Goal: Task Accomplishment & Management: Use online tool/utility

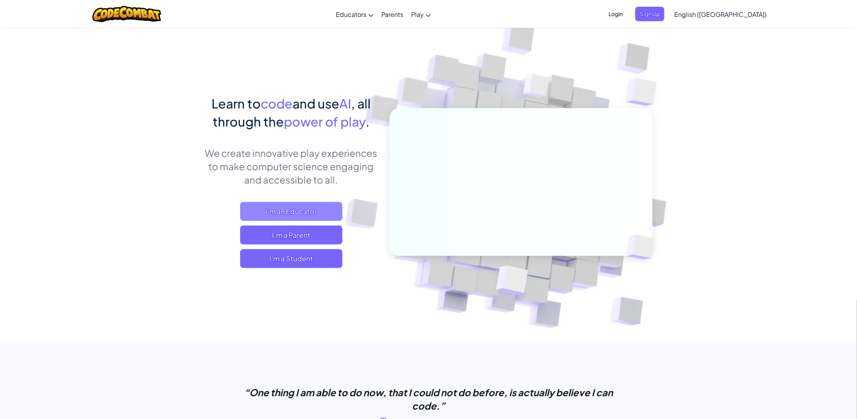
click at [291, 210] on span "I'm an Educator" at bounding box center [291, 211] width 102 height 19
click at [280, 263] on span "I'm a Student" at bounding box center [291, 258] width 102 height 19
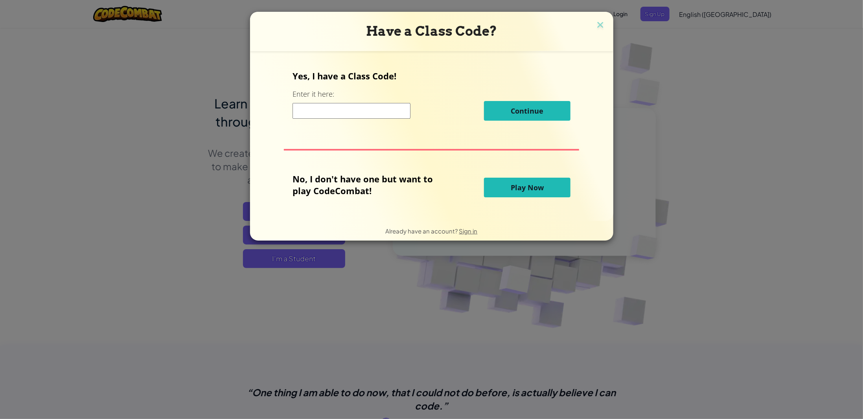
click at [511, 187] on span "Play Now" at bounding box center [527, 187] width 33 height 9
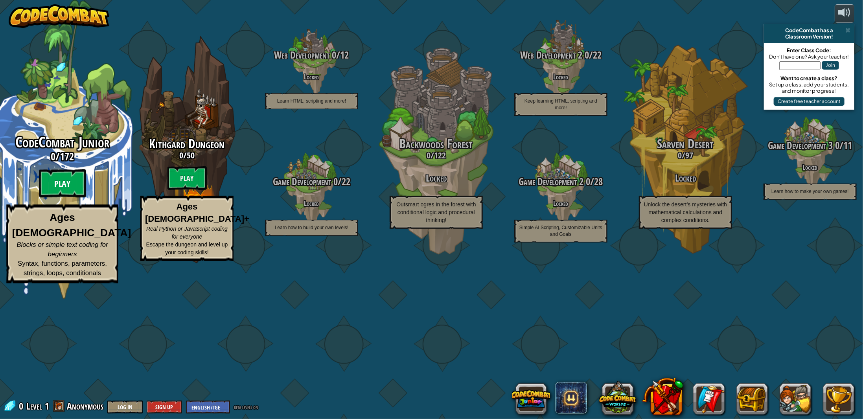
click at [54, 198] on btn "Play" at bounding box center [62, 183] width 47 height 28
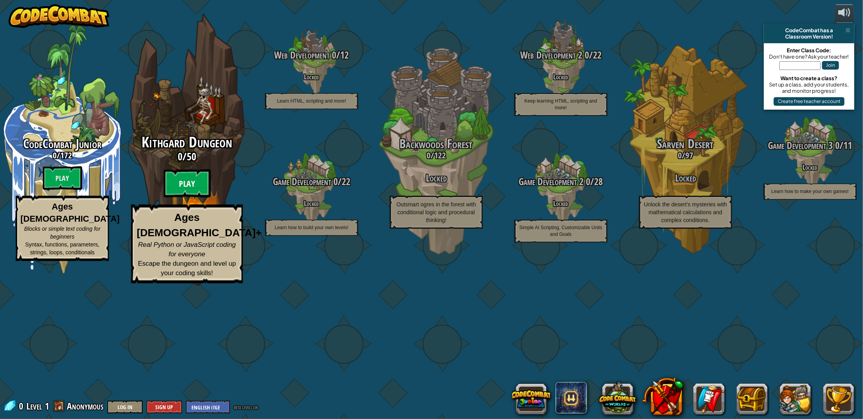
click at [181, 198] on btn "Play" at bounding box center [187, 183] width 47 height 28
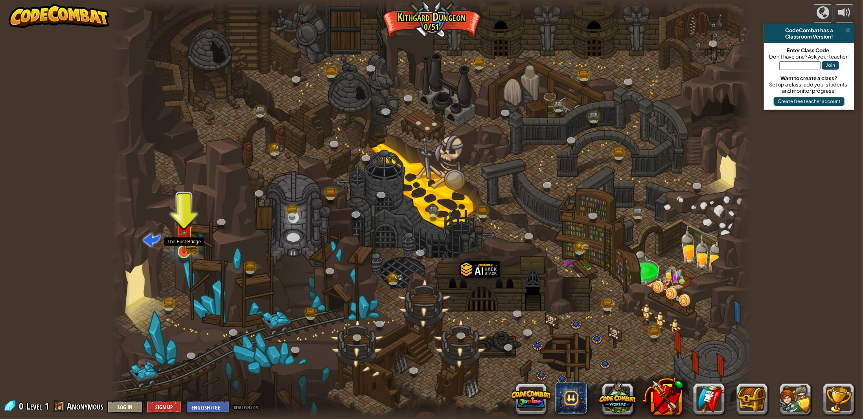
click at [184, 246] on img at bounding box center [184, 233] width 18 height 39
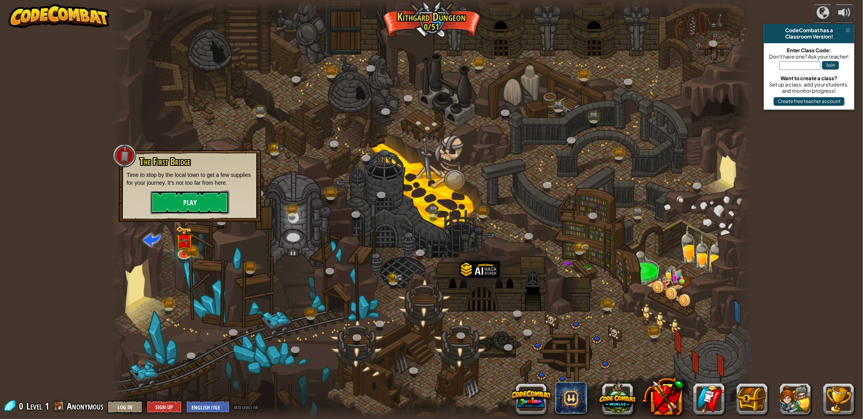
click at [191, 199] on button "Play" at bounding box center [190, 203] width 79 height 24
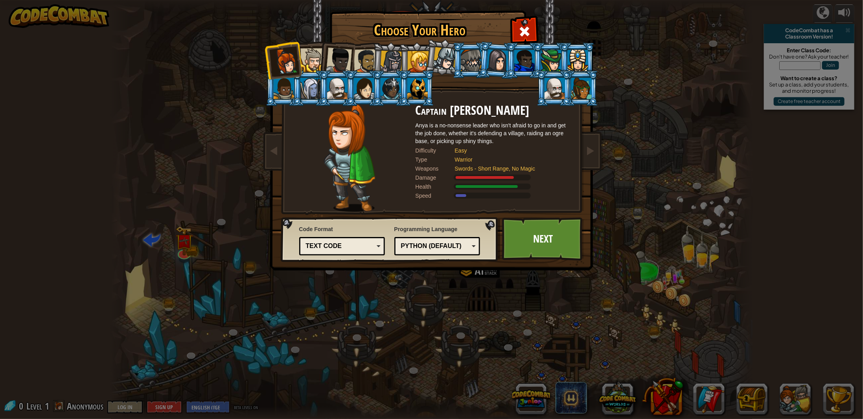
click at [377, 245] on div "Text code" at bounding box center [342, 246] width 76 height 12
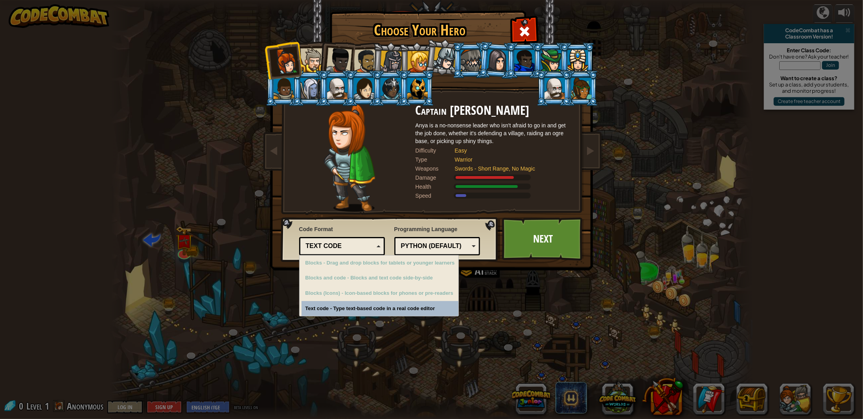
click at [375, 245] on div "Text code" at bounding box center [342, 246] width 76 height 12
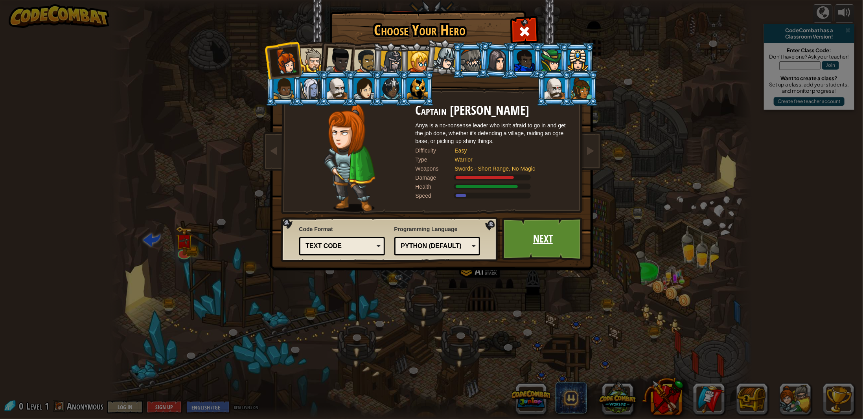
click at [548, 243] on link "Next" at bounding box center [543, 238] width 82 height 43
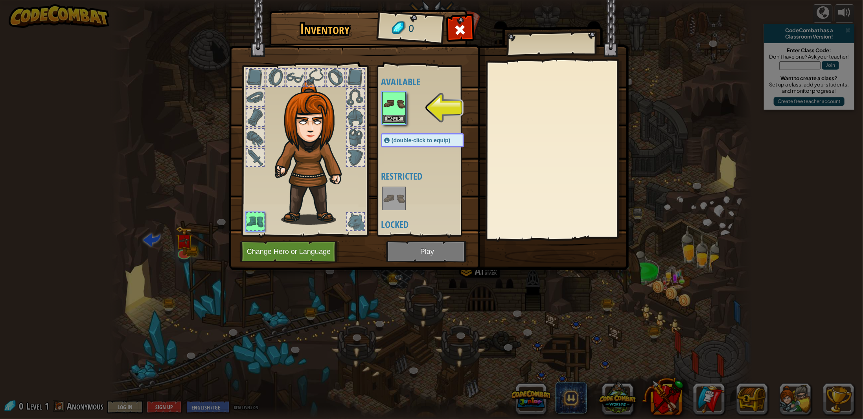
click at [391, 106] on img at bounding box center [394, 104] width 22 height 22
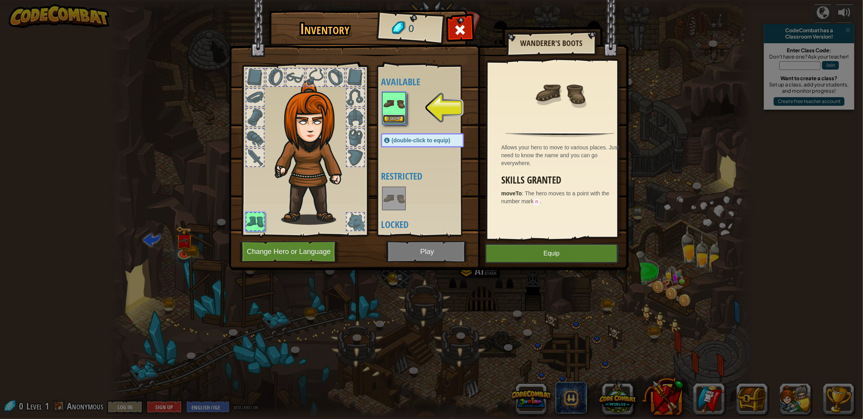
click at [393, 115] on button "Equip" at bounding box center [394, 119] width 22 height 8
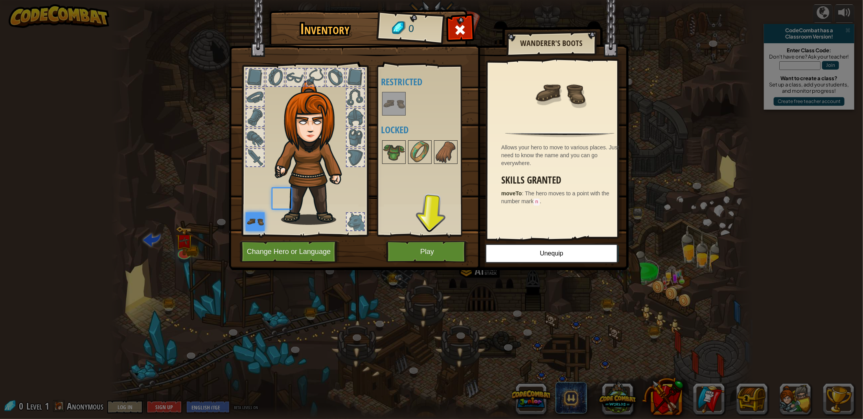
click at [394, 115] on div at bounding box center [394, 104] width 24 height 24
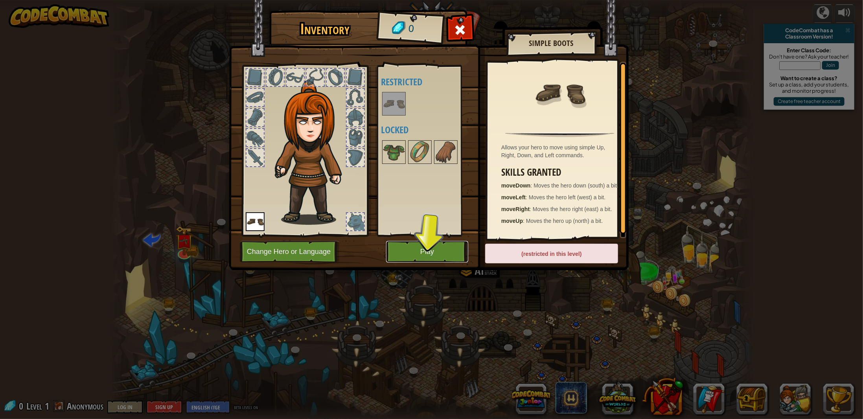
click at [430, 256] on button "Play" at bounding box center [427, 252] width 82 height 22
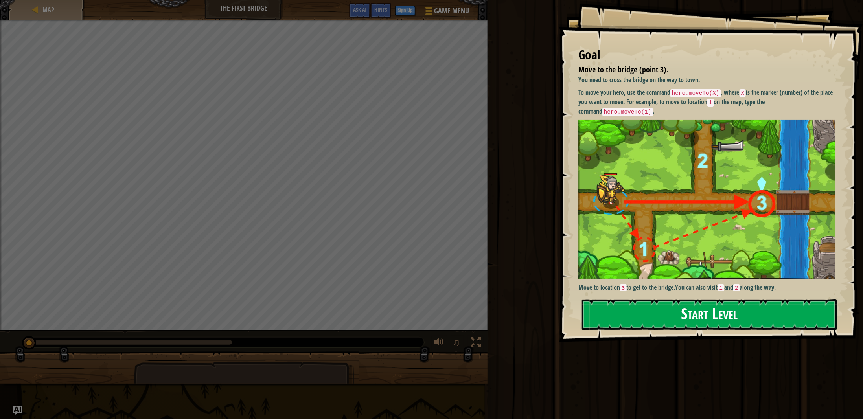
click at [708, 317] on button "Start Level" at bounding box center [709, 314] width 255 height 31
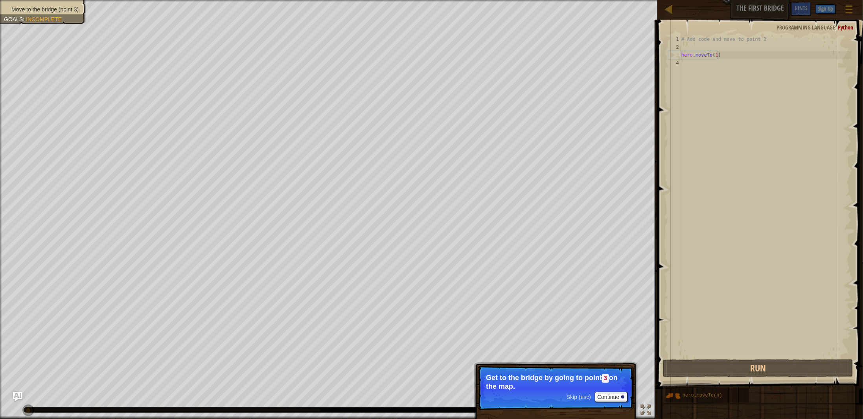
click at [725, 55] on div "# Add code and move to point 3 hero . moveTo ( 1 )" at bounding box center [765, 204] width 171 height 338
type textarea "hero.moveTo(1)"
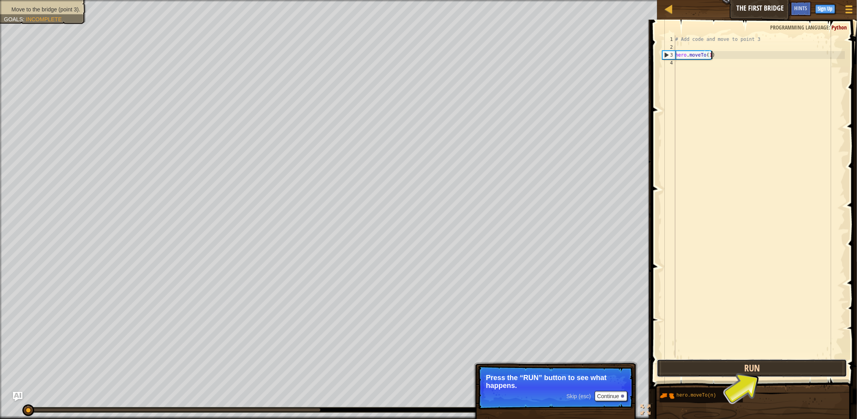
drag, startPoint x: 662, startPoint y: 319, endPoint x: 751, endPoint y: 372, distance: 103.5
click at [751, 372] on button "Run" at bounding box center [752, 368] width 190 height 18
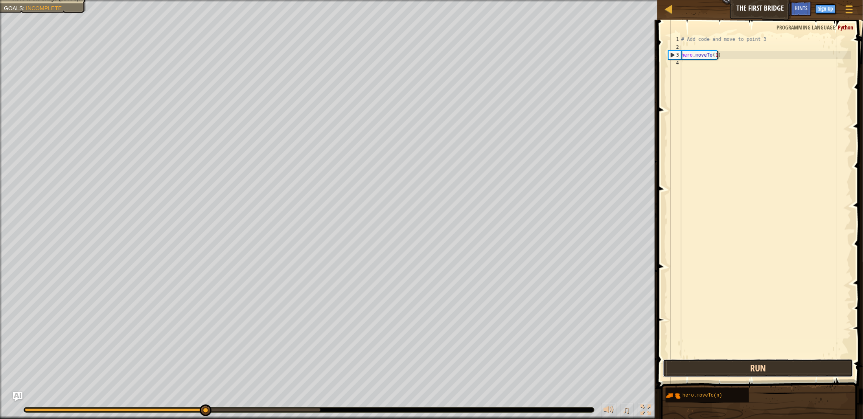
click at [736, 370] on button "Run" at bounding box center [758, 368] width 190 height 18
click at [690, 65] on div "# Add code and move to point 3 hero . moveTo ( 1 )" at bounding box center [765, 204] width 171 height 338
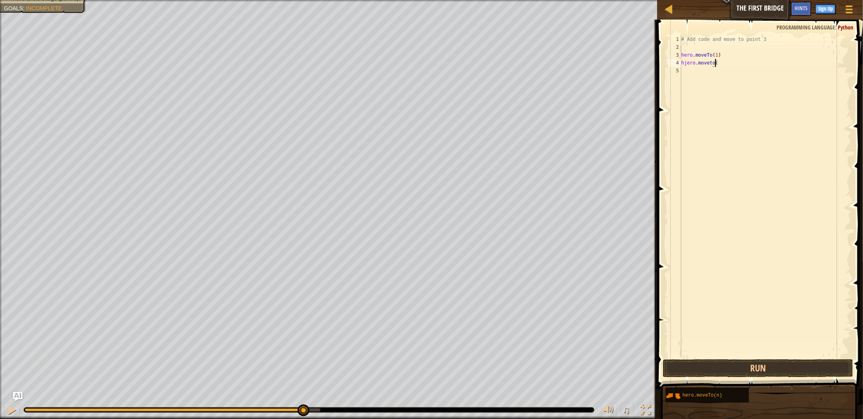
scroll to position [4, 2]
type textarea "hjero.moveto(2)"
click at [740, 368] on button "Run" at bounding box center [758, 368] width 190 height 18
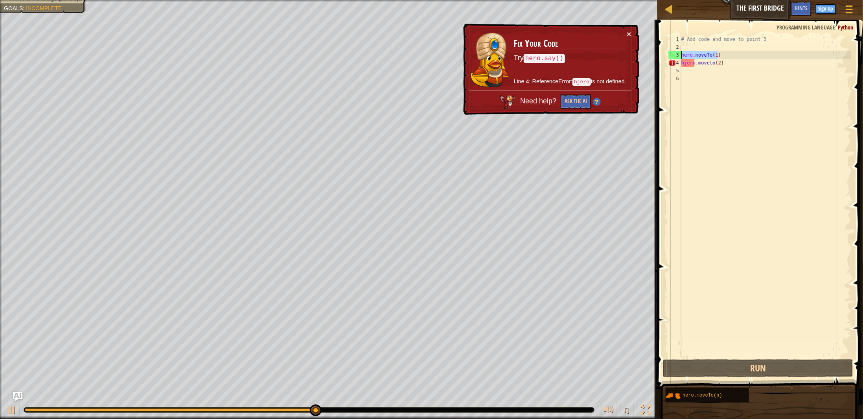
drag, startPoint x: 720, startPoint y: 56, endPoint x: 671, endPoint y: 54, distance: 49.2
click at [671, 54] on div "1 2 3 4 5 6 # Add code and move to point 3 hero . moveTo ( 1 ) hjero . moveto (…" at bounding box center [759, 196] width 184 height 322
type textarea "hero.moveTo(1)"
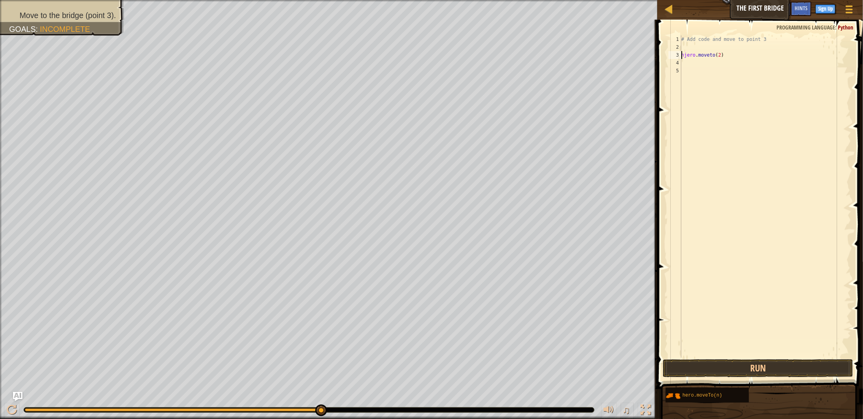
click at [688, 55] on div "# Add code and move to point 3 hjero . moveto ( 2 )" at bounding box center [765, 204] width 171 height 338
click at [747, 368] on button "Run" at bounding box center [758, 368] width 190 height 18
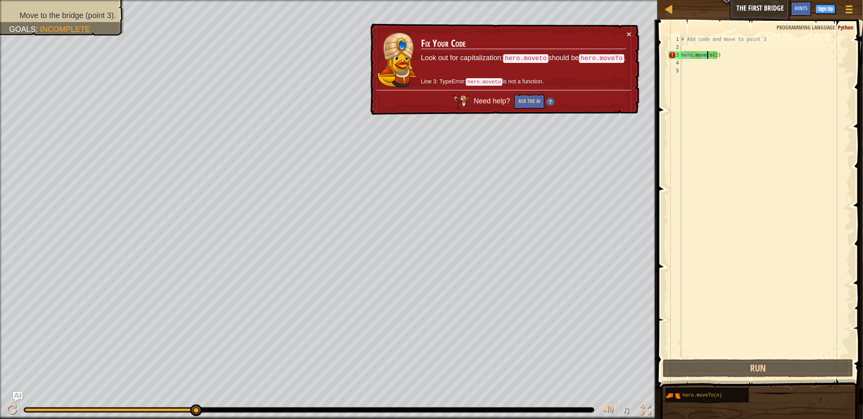
click at [707, 56] on div "# Add code and move to point 3 hero . moveto ( 2 )" at bounding box center [765, 204] width 171 height 338
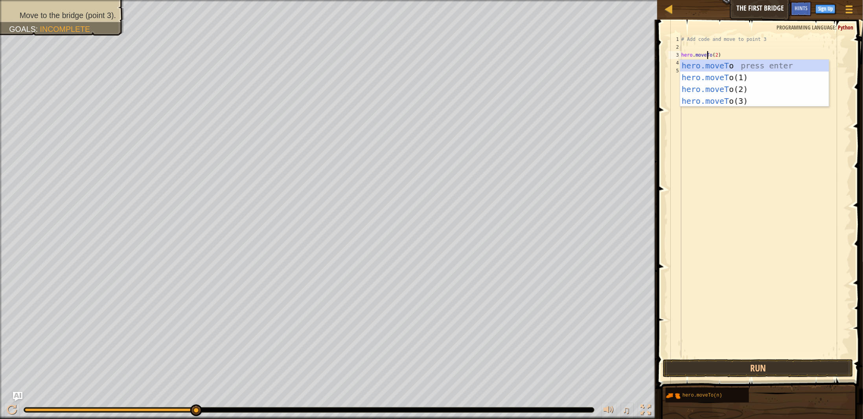
scroll to position [4, 2]
click at [704, 88] on div "hero.moveT o press enter hero.moveT o(1) press enter hero.moveT o(2) press ente…" at bounding box center [754, 95] width 149 height 71
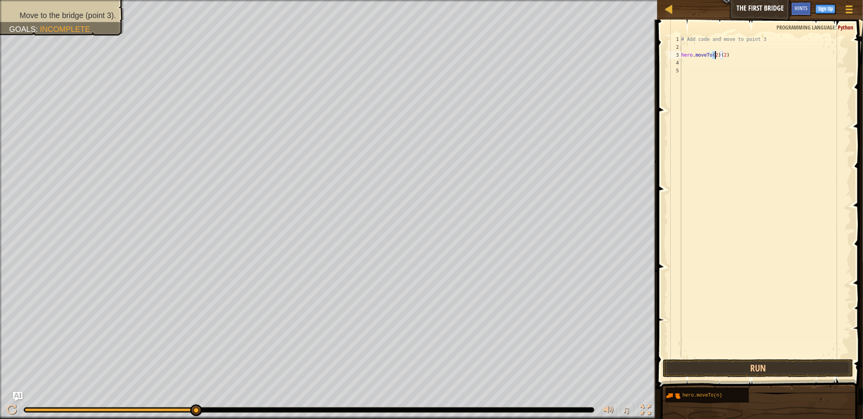
click at [730, 56] on div "# Add code and move to point 3 hero . moveTo ( 2 ) ( 2 )" at bounding box center [765, 204] width 171 height 338
type textarea "hero.moveTo(2)"
click at [732, 367] on button "Run" at bounding box center [758, 368] width 190 height 18
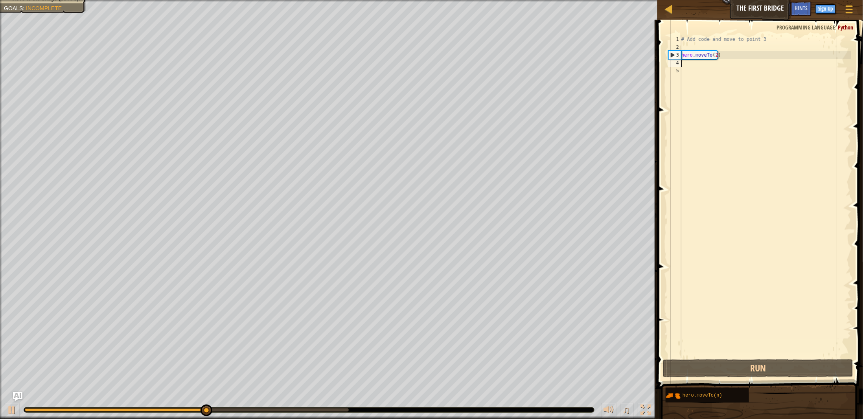
click at [689, 63] on div "# Add code and move to point 3 hero . moveTo ( 2 )" at bounding box center [765, 204] width 171 height 338
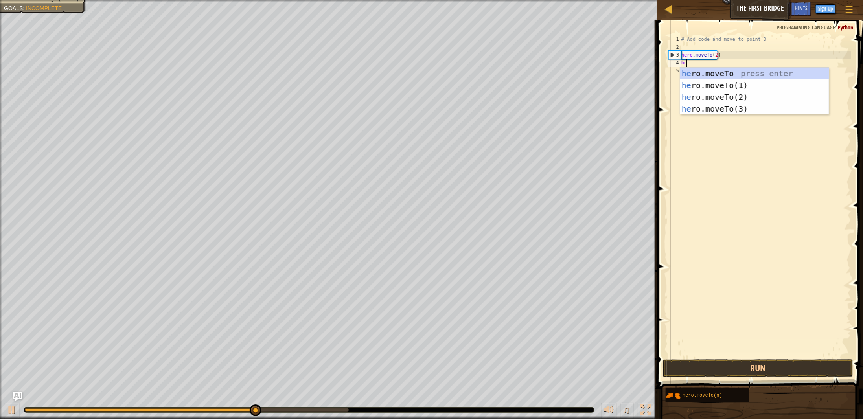
scroll to position [4, 0]
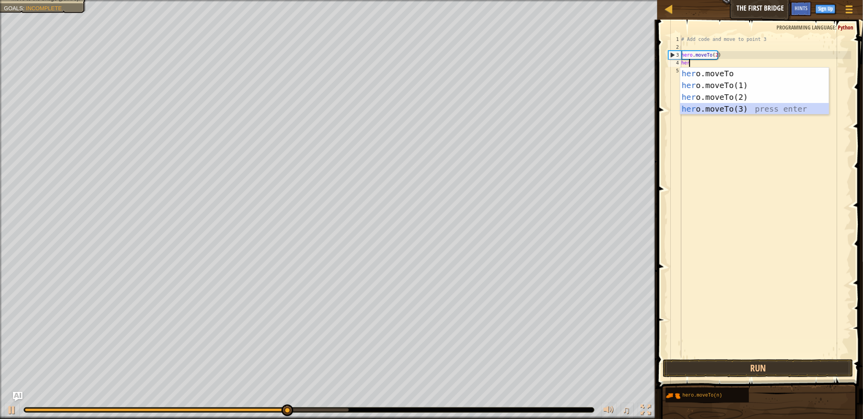
click at [708, 108] on div "her o.moveTo press enter her o.moveTo(1) press enter her o.moveTo(2) press ente…" at bounding box center [754, 103] width 149 height 71
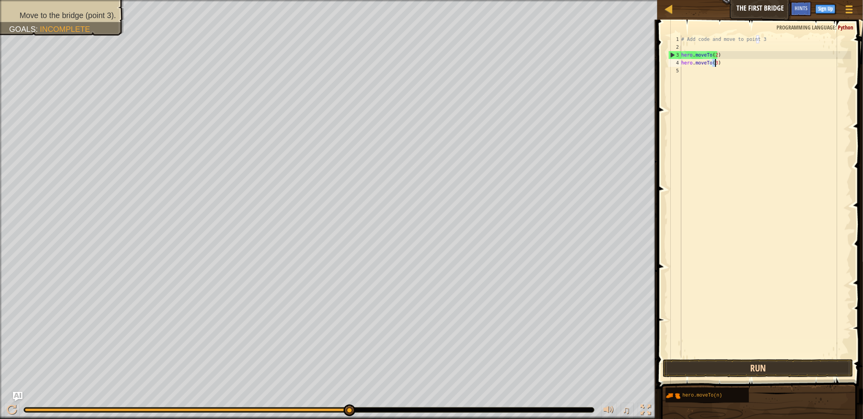
type textarea "hero.moveTo(3)"
click at [748, 366] on button "Run" at bounding box center [758, 368] width 190 height 18
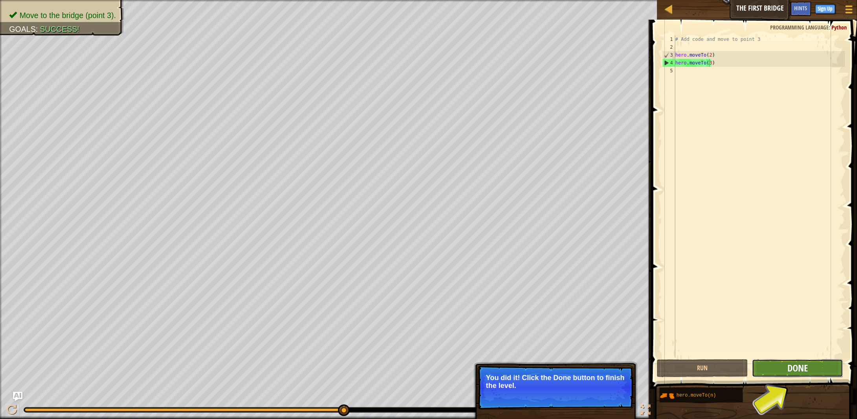
click at [789, 370] on span "Done" at bounding box center [798, 368] width 20 height 13
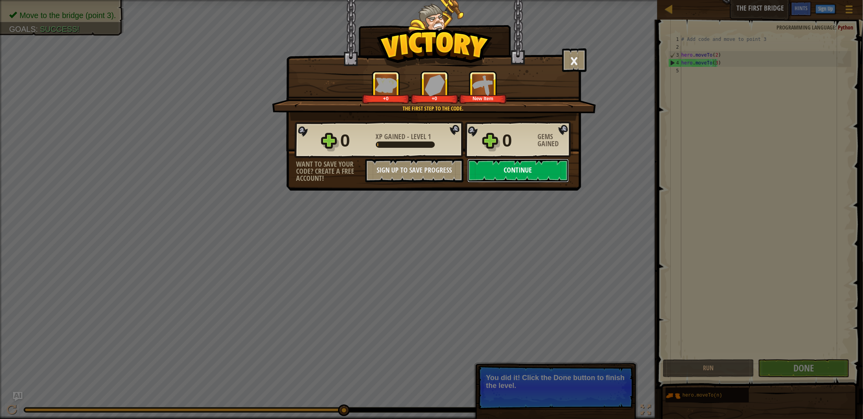
click at [514, 168] on button "Continue" at bounding box center [517, 171] width 101 height 24
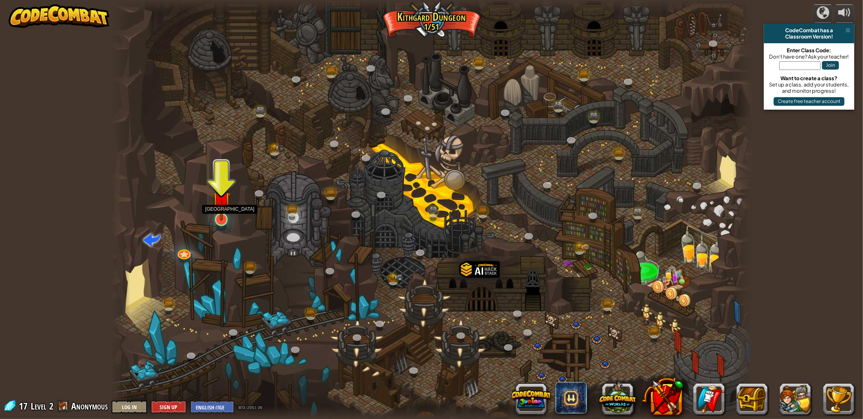
click at [219, 210] on img at bounding box center [222, 200] width 18 height 41
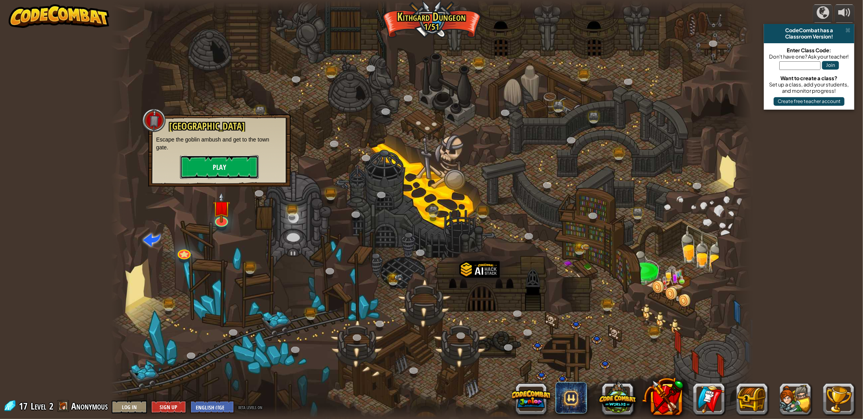
click at [229, 163] on button "Play" at bounding box center [219, 167] width 79 height 24
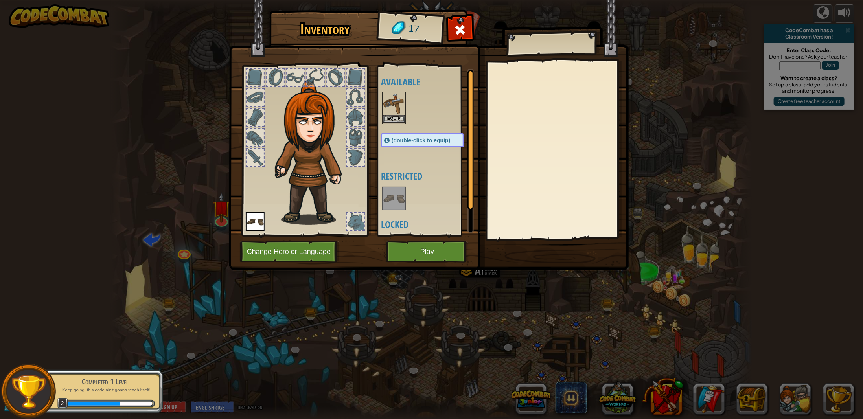
click at [385, 104] on img at bounding box center [394, 104] width 22 height 22
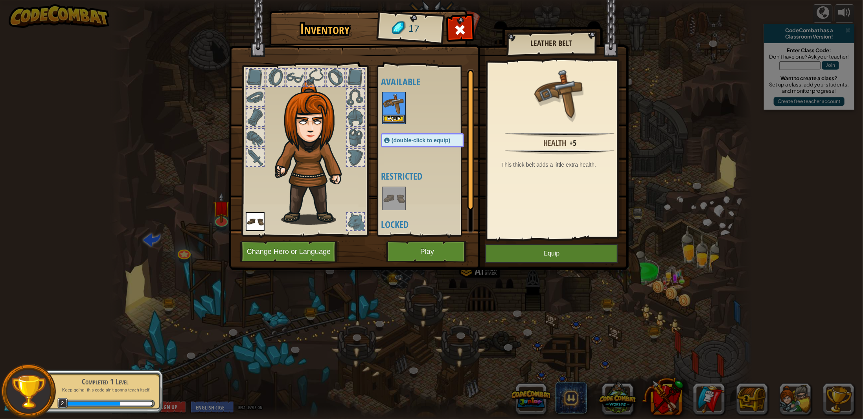
click at [385, 105] on img at bounding box center [394, 104] width 22 height 22
click at [557, 258] on button "Equip" at bounding box center [551, 254] width 133 height 20
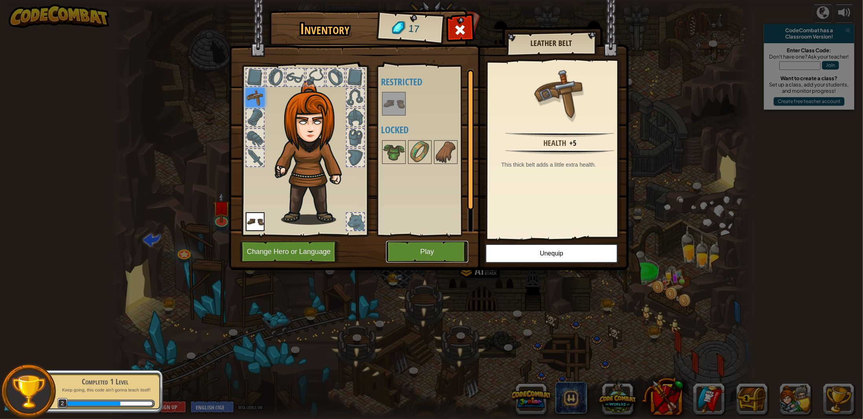
click at [432, 254] on button "Play" at bounding box center [427, 252] width 82 height 22
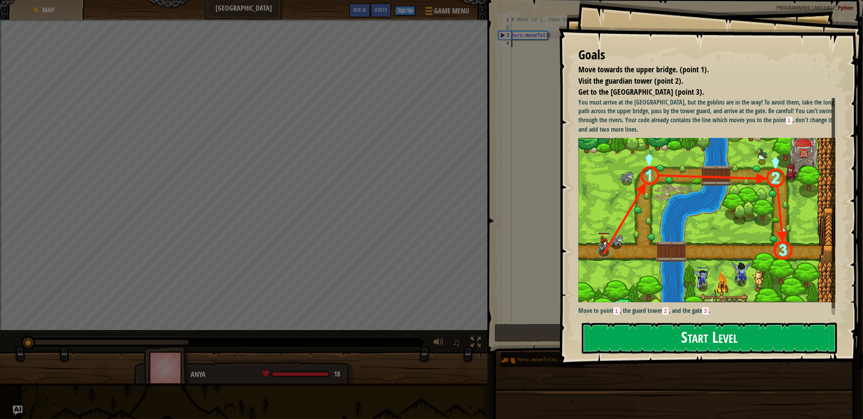
click at [688, 339] on button "Start Level" at bounding box center [709, 338] width 255 height 31
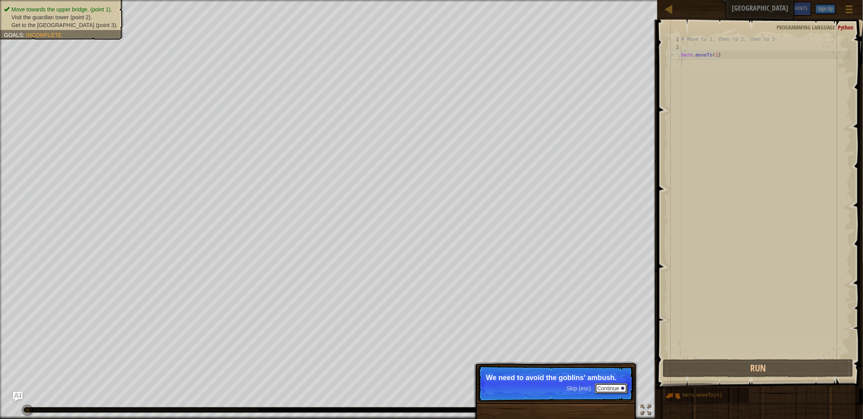
click at [613, 389] on button "Continue" at bounding box center [611, 388] width 33 height 10
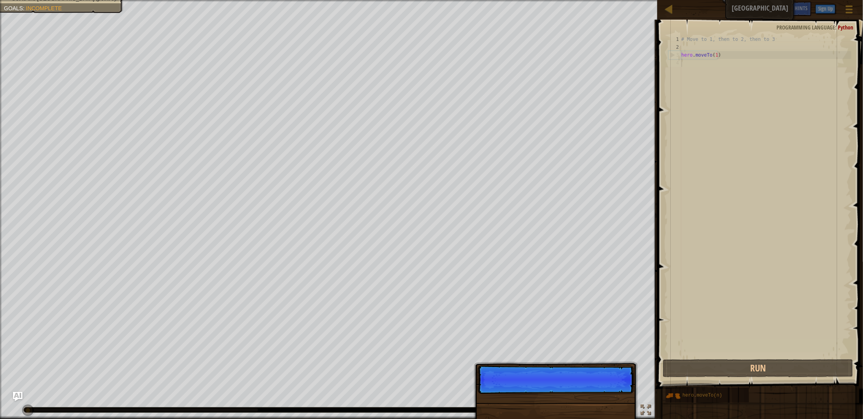
scroll to position [4, 0]
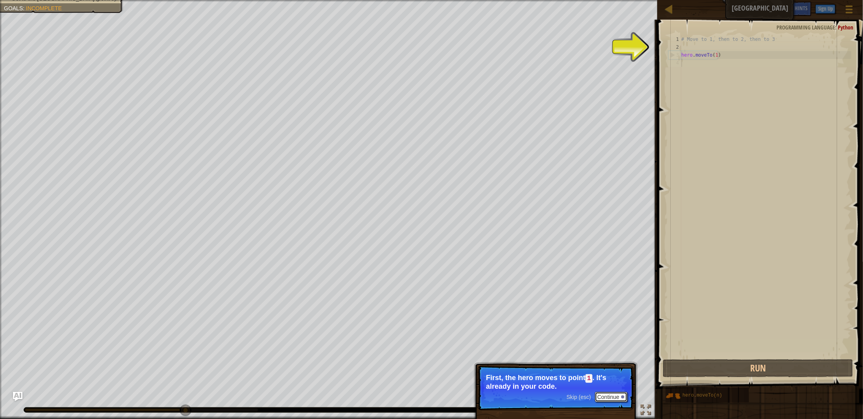
click at [612, 399] on button "Continue" at bounding box center [611, 397] width 33 height 10
click at [609, 396] on button "Continue" at bounding box center [611, 396] width 33 height 10
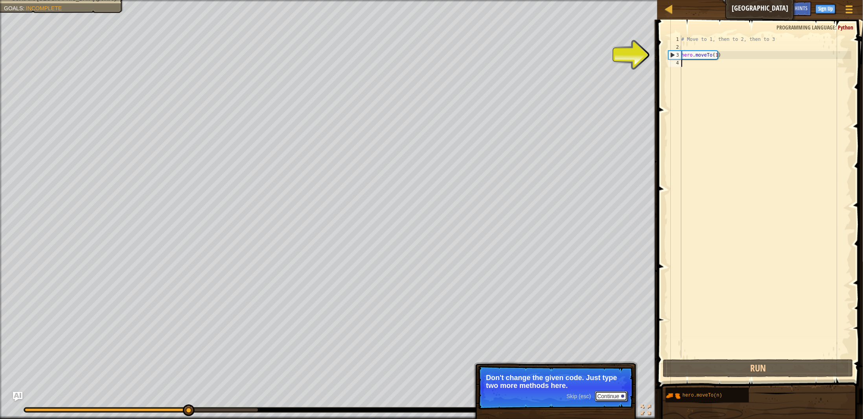
click at [612, 396] on button "Continue" at bounding box center [611, 396] width 33 height 10
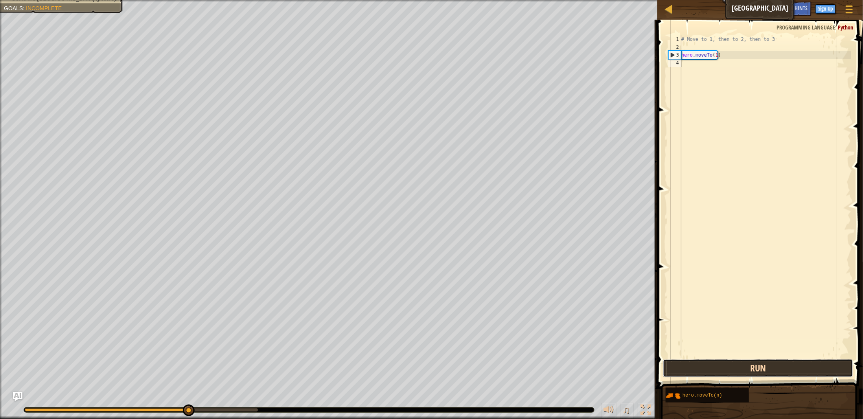
click at [755, 371] on button "Run" at bounding box center [758, 368] width 190 height 18
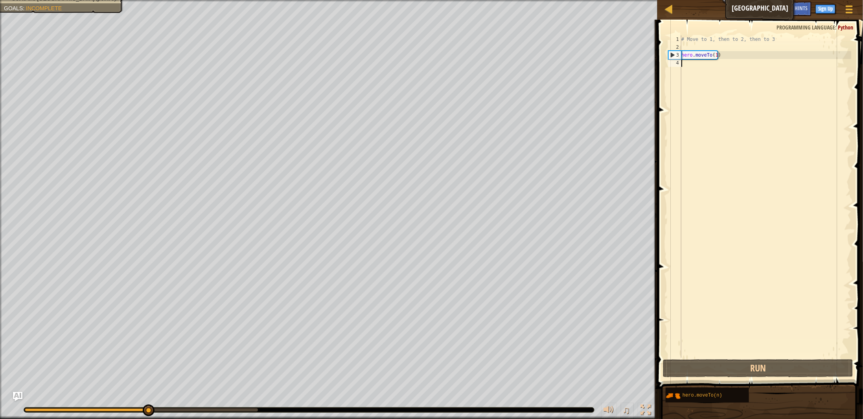
click at [691, 63] on div "# Move to 1, then to 2, then to 3 hero . moveTo ( 1 )" at bounding box center [765, 204] width 171 height 338
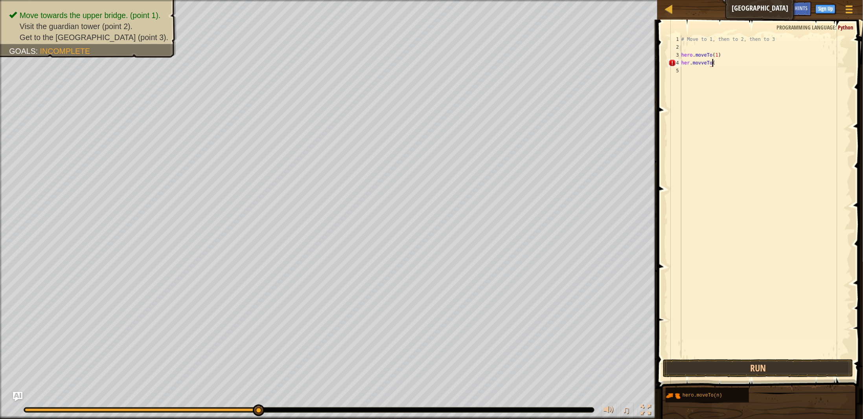
scroll to position [4, 2]
type textarea "her.movveTo(2)"
click at [763, 369] on button "Run" at bounding box center [758, 368] width 190 height 18
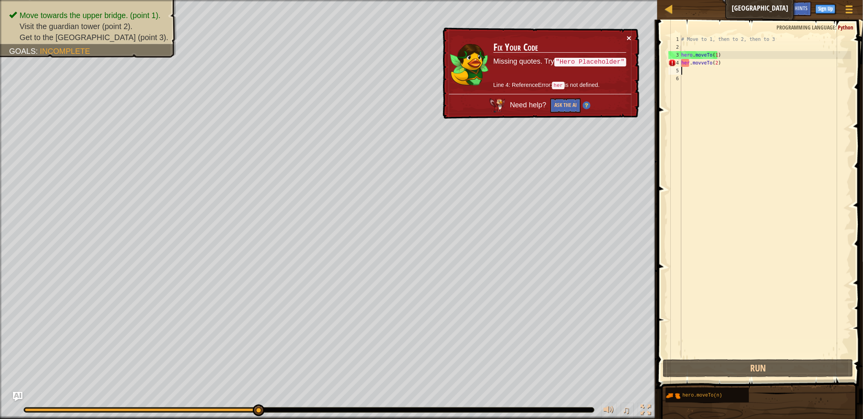
click at [628, 37] on button "×" at bounding box center [629, 38] width 5 height 8
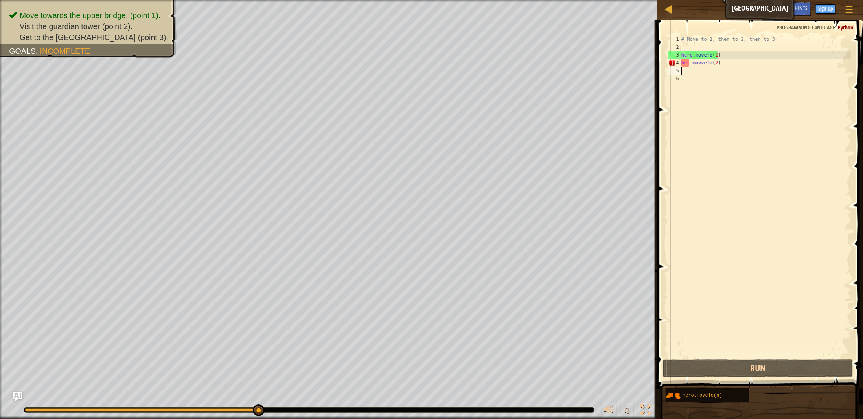
click at [702, 62] on div "# Move to 1, then to 2, then to 3 hero . moveTo ( 1 ) her . movveTo ( 2 )" at bounding box center [765, 204] width 171 height 338
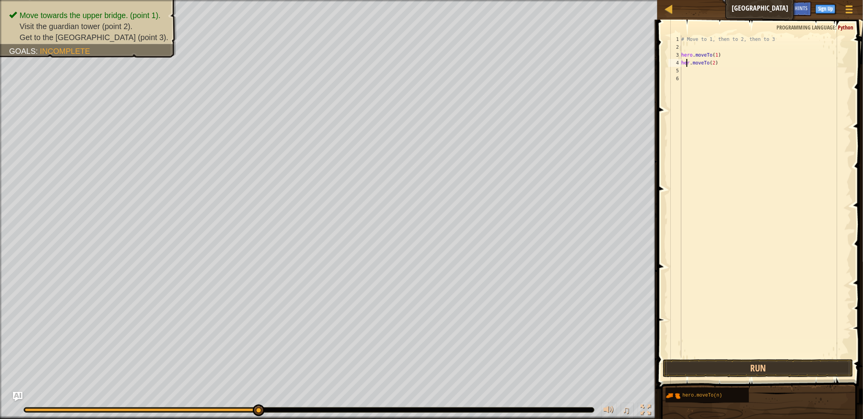
click at [687, 63] on div "# Move to 1, then to 2, then to 3 hero . moveTo ( 1 ) her . moveTo ( 2 )" at bounding box center [765, 204] width 171 height 338
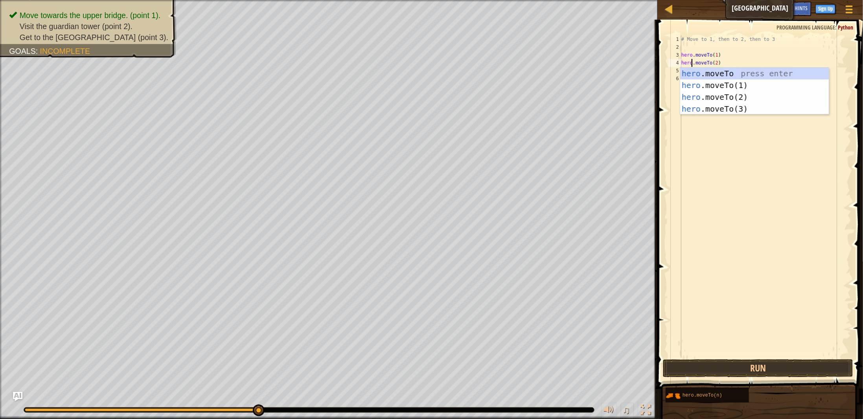
scroll to position [4, 0]
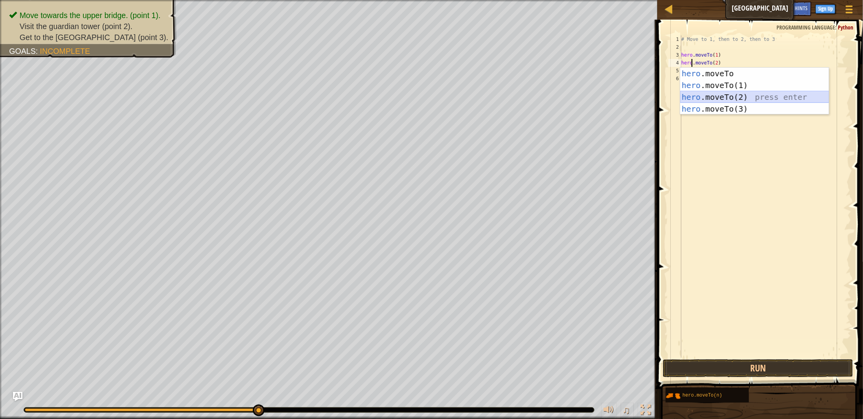
click at [716, 96] on div "hero .moveTo press enter hero .moveTo(1) press enter hero .moveTo(2) press ente…" at bounding box center [754, 103] width 149 height 71
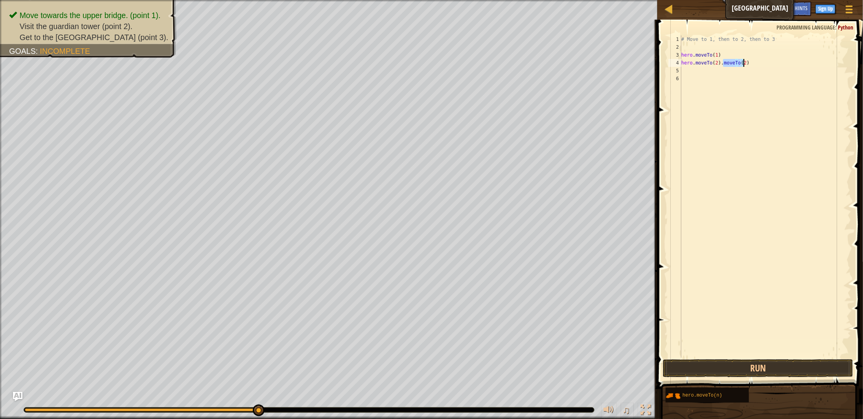
drag, startPoint x: 723, startPoint y: 62, endPoint x: 778, endPoint y: 63, distance: 55.1
click at [778, 64] on div "# Move to 1, then to 2, then to 3 hero . moveTo ( 1 ) hero . moveTo ( 2 ) . mov…" at bounding box center [765, 204] width 171 height 338
type textarea "hero.moveTo(2)"
click at [754, 367] on button "Run" at bounding box center [758, 368] width 190 height 18
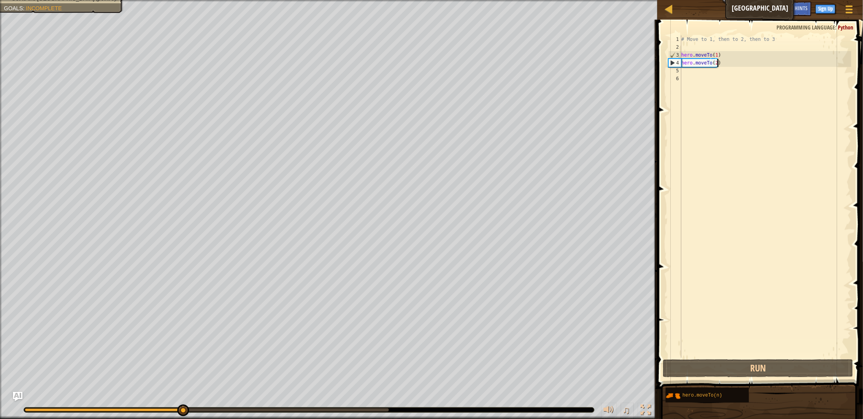
click at [687, 72] on div "# Move to 1, then to 2, then to 3 hero . moveTo ( 1 ) hero . moveTo ( 2 )" at bounding box center [765, 204] width 171 height 338
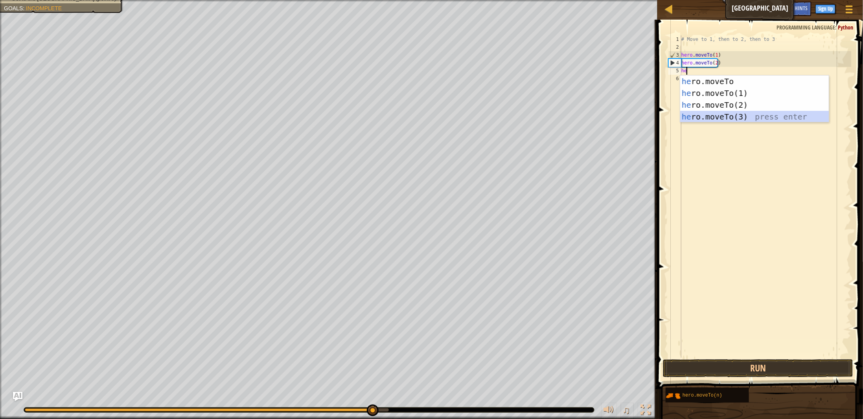
click at [699, 117] on div "he ro.moveTo press enter he ro.moveTo(1) press enter he ro.moveTo(2) press ente…" at bounding box center [754, 110] width 149 height 71
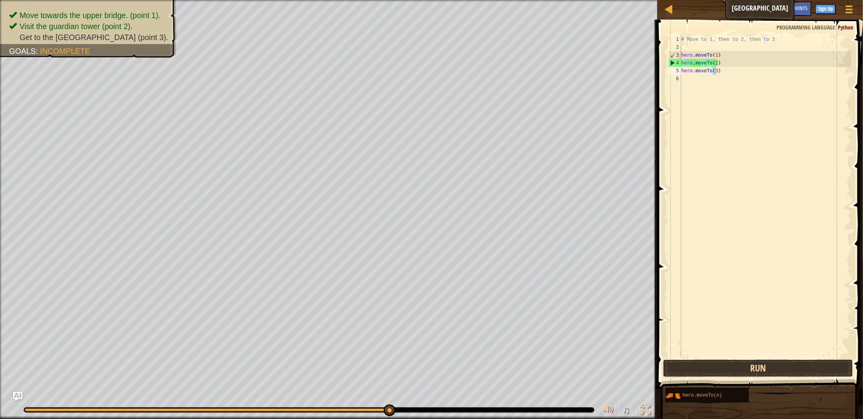
click at [758, 369] on button "Run" at bounding box center [758, 368] width 190 height 18
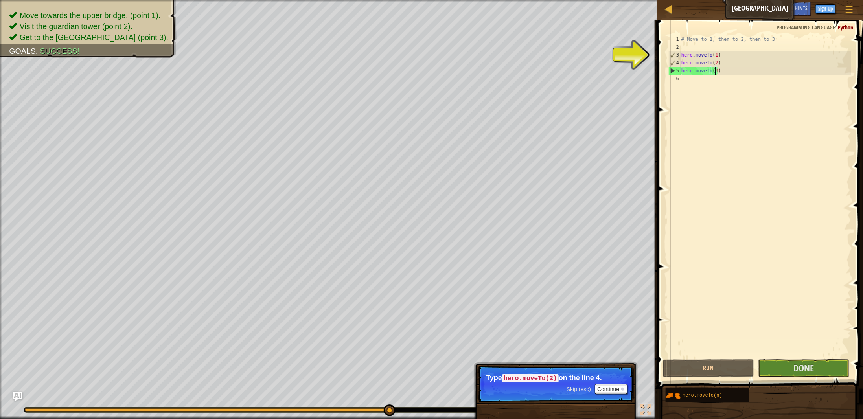
click at [718, 55] on div "# Move to 1, then to 2, then to 3 hero . moveTo ( 1 ) hero . moveTo ( 2 ) hero …" at bounding box center [765, 204] width 171 height 338
click at [716, 55] on div "# Move to 1, then to 2, then to 3 hero . moveTo ( 1 ) hero . moveTo ( 2 ) hero …" at bounding box center [765, 204] width 171 height 338
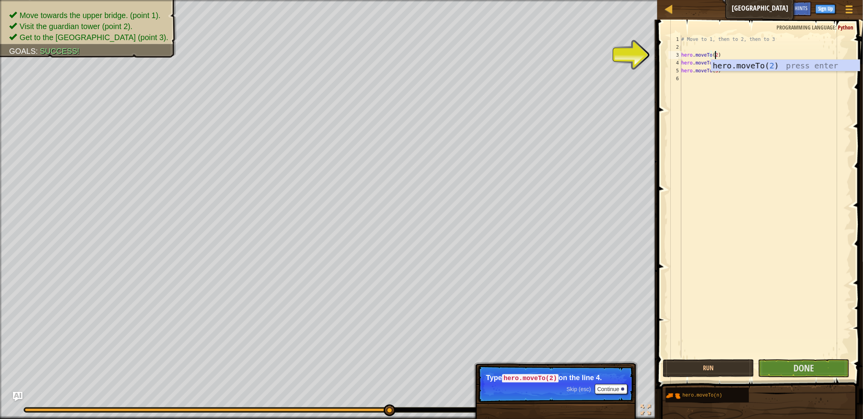
scroll to position [4, 2]
click at [736, 65] on div "hero.moveTo( 2 ) press enter" at bounding box center [785, 77] width 149 height 35
type textarea "hero.moveTo(2)"
click at [799, 369] on span "Done" at bounding box center [803, 368] width 20 height 13
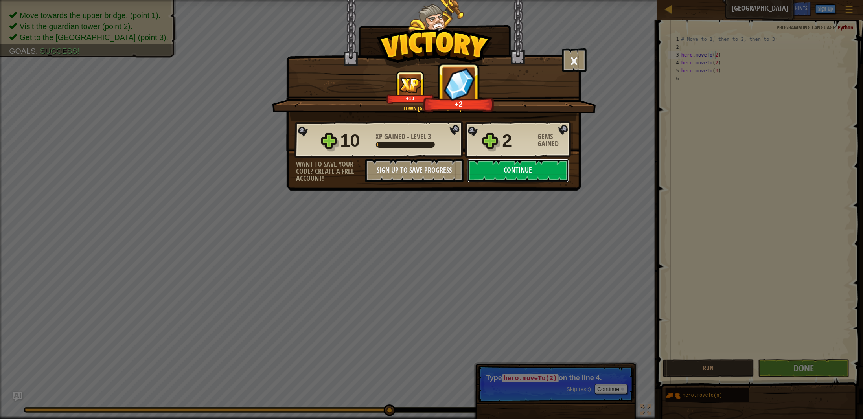
click at [532, 175] on button "Continue" at bounding box center [517, 171] width 101 height 24
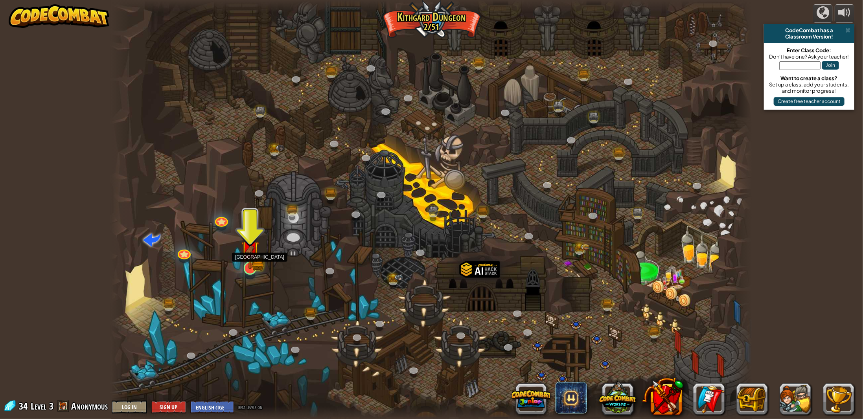
click at [253, 256] on img at bounding box center [250, 250] width 11 height 11
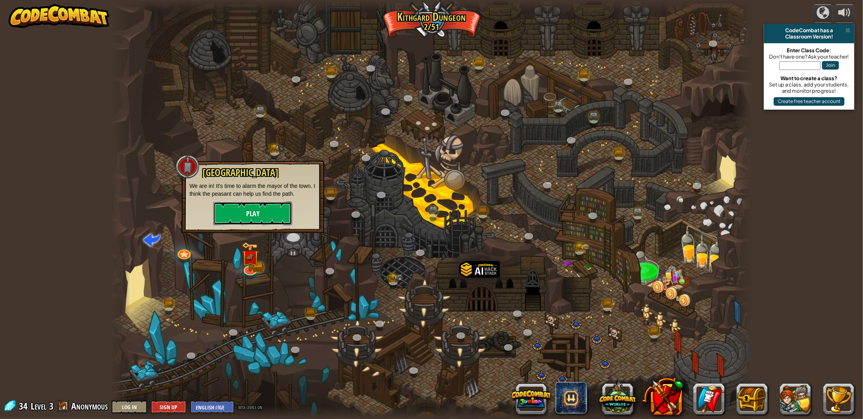
click at [259, 210] on button "Play" at bounding box center [252, 214] width 79 height 24
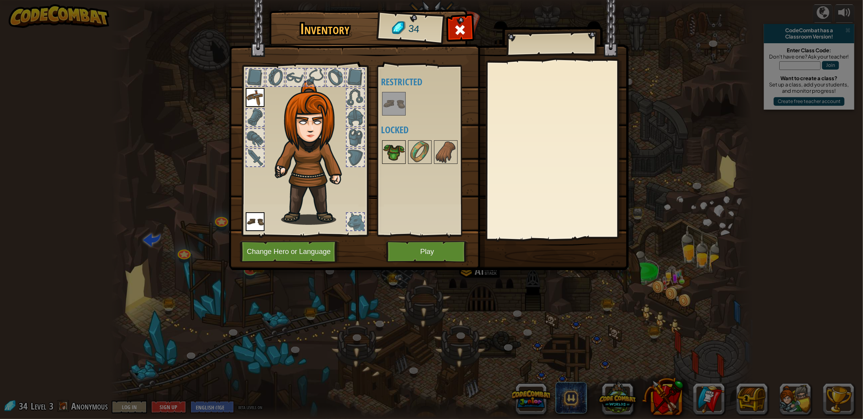
click at [391, 149] on img at bounding box center [394, 152] width 22 height 22
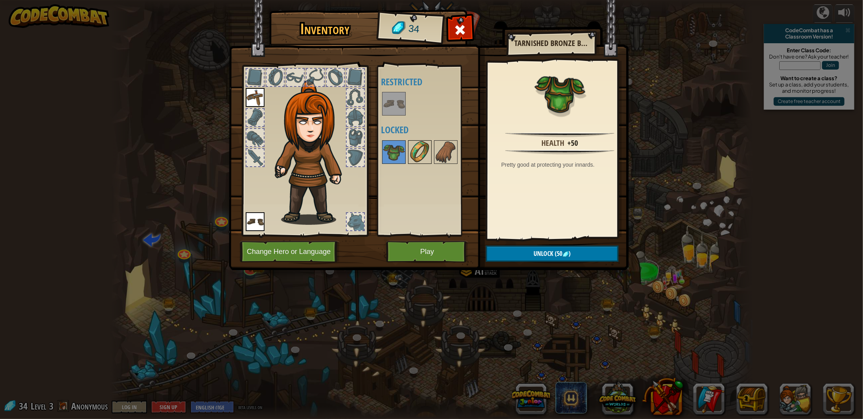
click at [418, 153] on img at bounding box center [420, 152] width 22 height 22
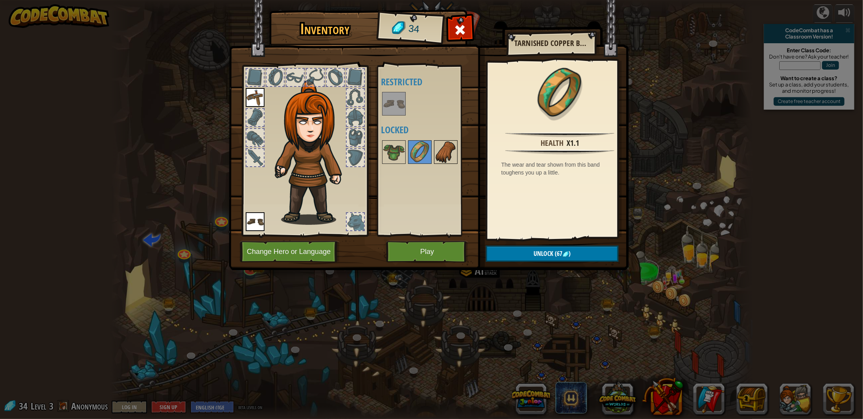
click at [441, 151] on img at bounding box center [446, 152] width 22 height 22
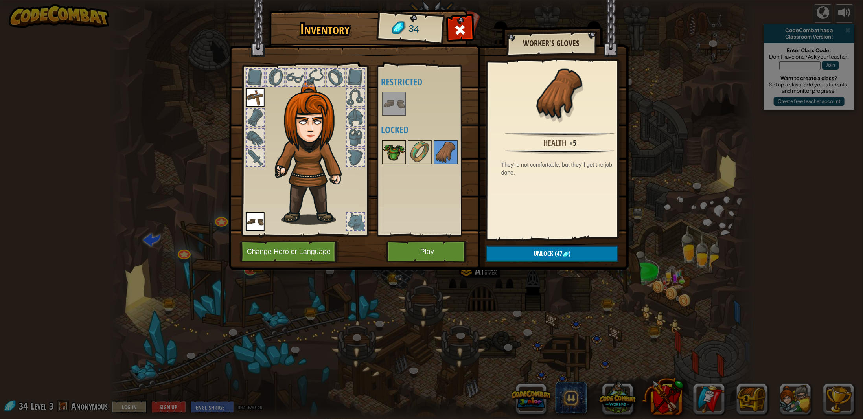
click at [391, 149] on img at bounding box center [394, 152] width 22 height 22
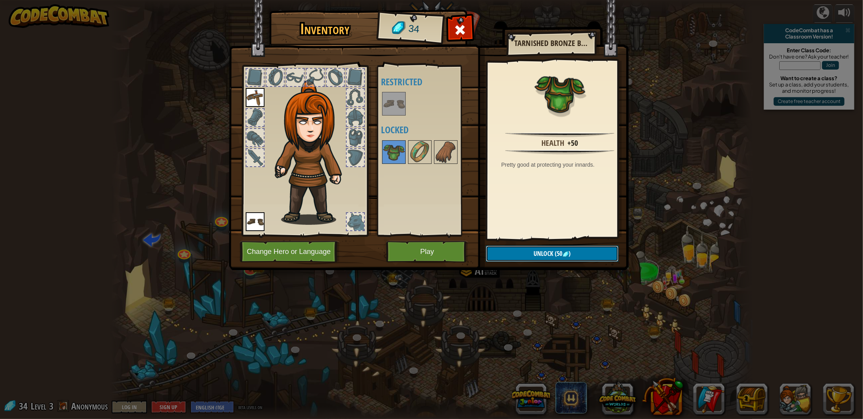
click at [551, 256] on span "Unlock" at bounding box center [544, 253] width 20 height 9
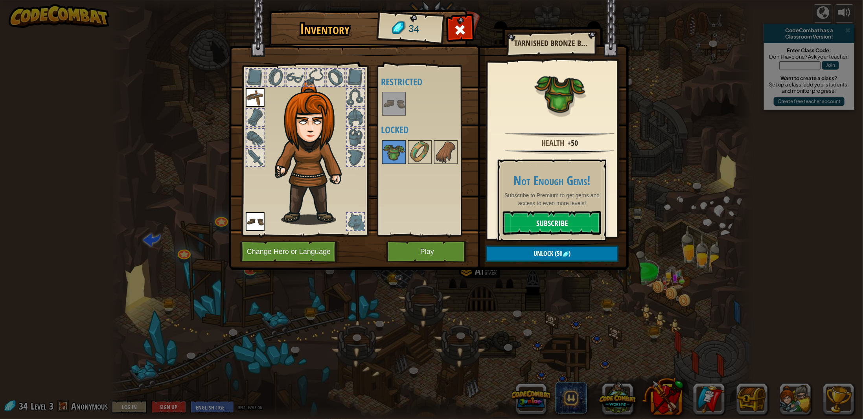
click at [544, 228] on link "Subscribe" at bounding box center [552, 223] width 98 height 24
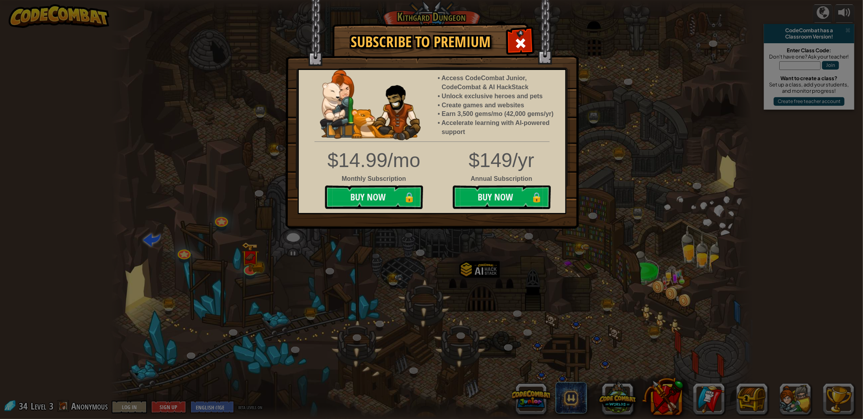
click at [518, 42] on span at bounding box center [520, 43] width 13 height 13
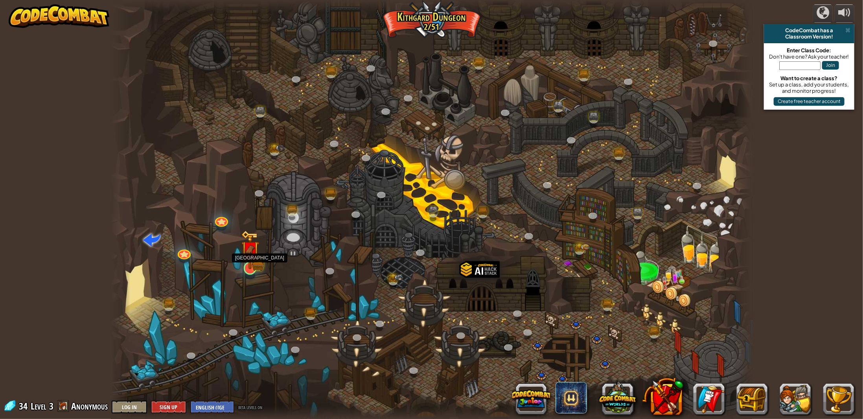
click at [253, 267] on img at bounding box center [250, 249] width 18 height 39
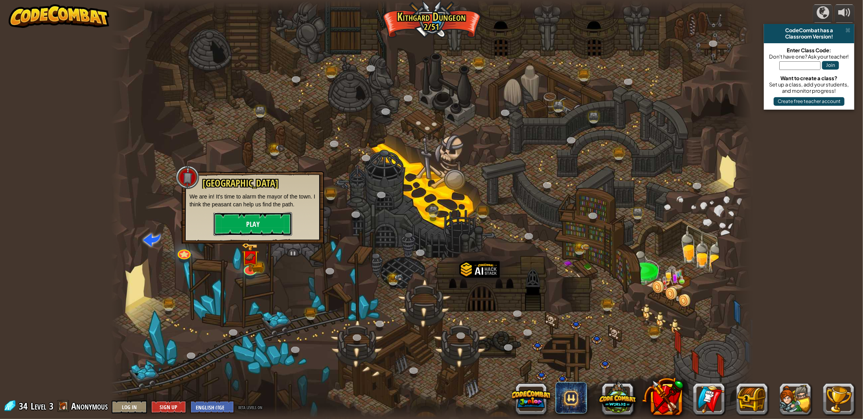
click at [258, 226] on button "Play" at bounding box center [252, 224] width 79 height 24
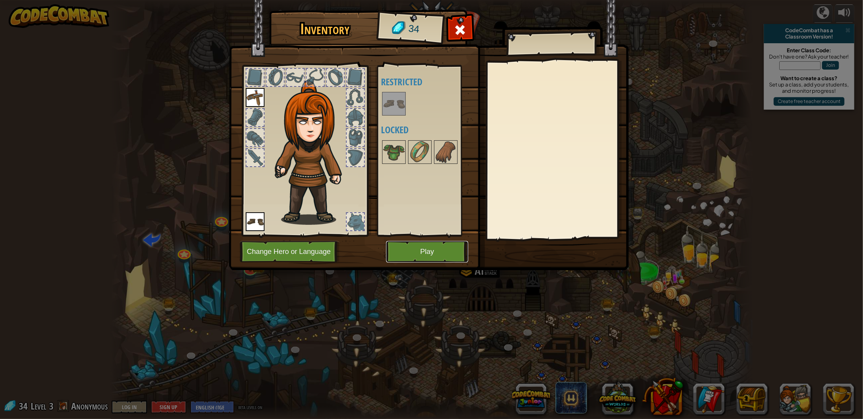
click at [407, 250] on button "Play" at bounding box center [427, 252] width 82 height 22
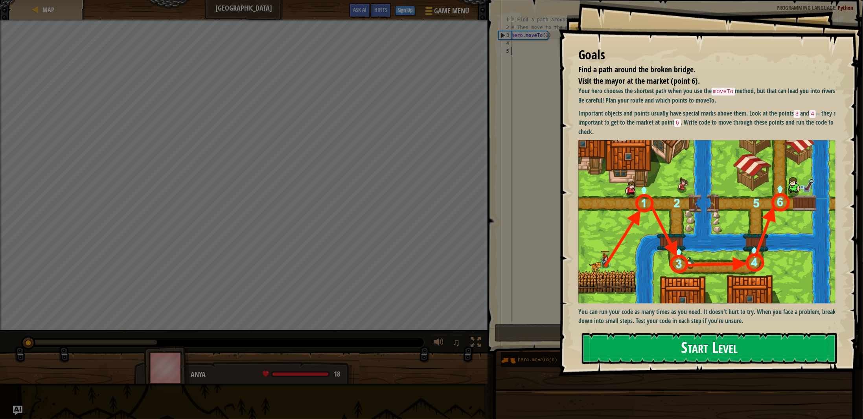
click at [688, 355] on button "Start Level" at bounding box center [709, 348] width 255 height 31
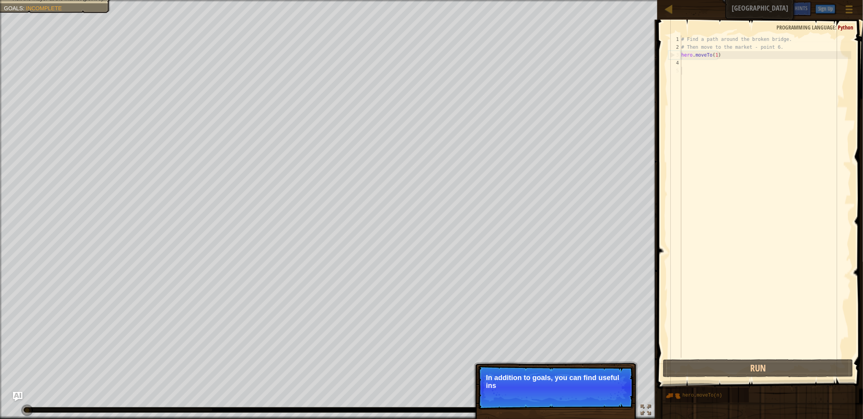
click at [683, 64] on div "# Find a path around the broken bridge. # Then move to the market - point 6. he…" at bounding box center [765, 204] width 171 height 338
click at [686, 64] on div "# Find a path around the broken bridge. # Then move to the market - point 6. he…" at bounding box center [765, 204] width 171 height 338
type textarea "hero.moveTo(1)"
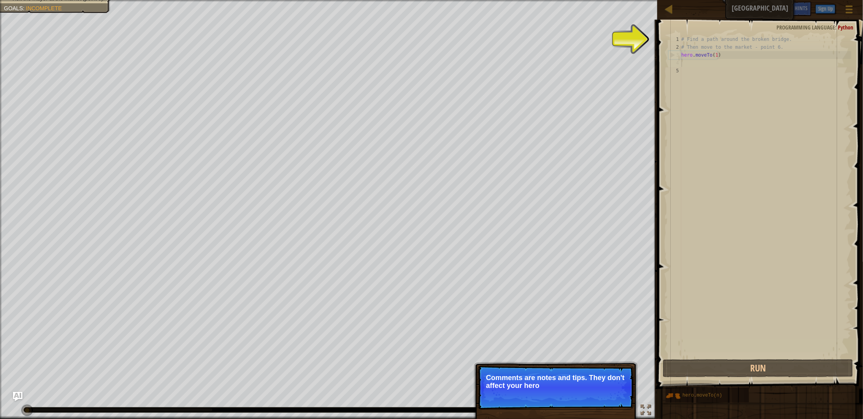
click at [694, 66] on div "# Find a path around the broken bridge. # Then move to the market - point 6. he…" at bounding box center [765, 204] width 171 height 338
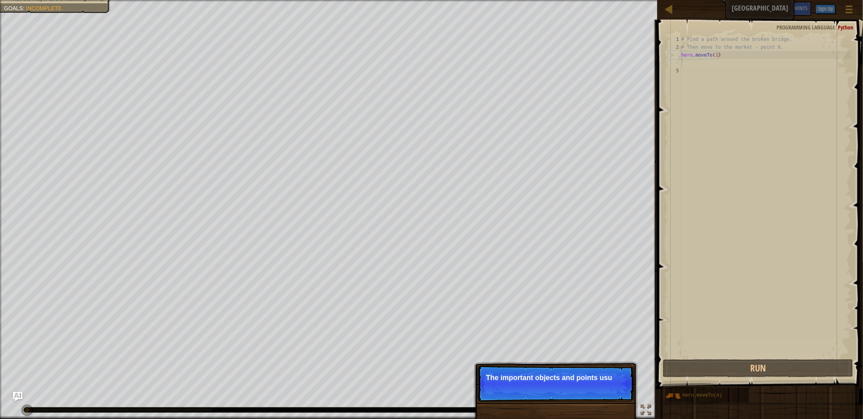
click at [698, 55] on div "# Find a path around the broken bridge. # Then move to the market - point 6. he…" at bounding box center [765, 204] width 171 height 338
type textarea "hero.moveTo(1)"
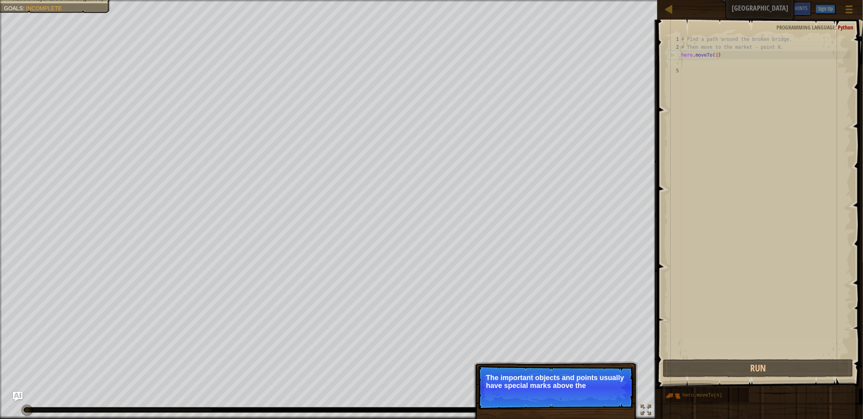
click at [689, 63] on div "# Find a path around the broken bridge. # Then move to the market - point 6. he…" at bounding box center [765, 204] width 171 height 338
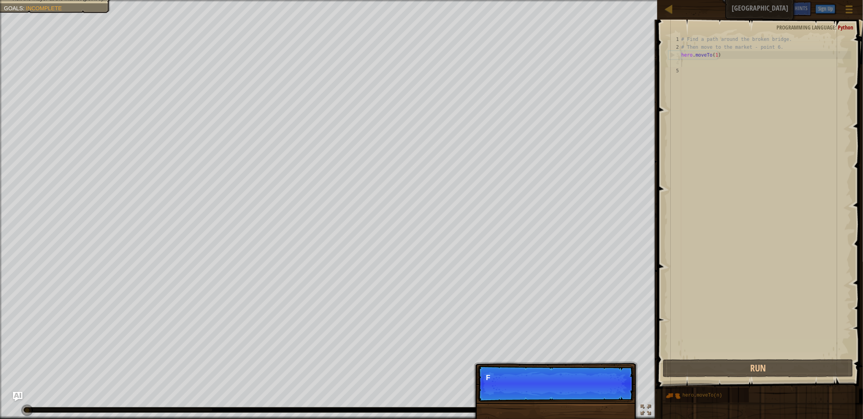
click at [615, 398] on p "Skip (esc) Continue F" at bounding box center [556, 384] width 156 height 36
click at [796, 6] on span "Hints" at bounding box center [801, 7] width 13 height 7
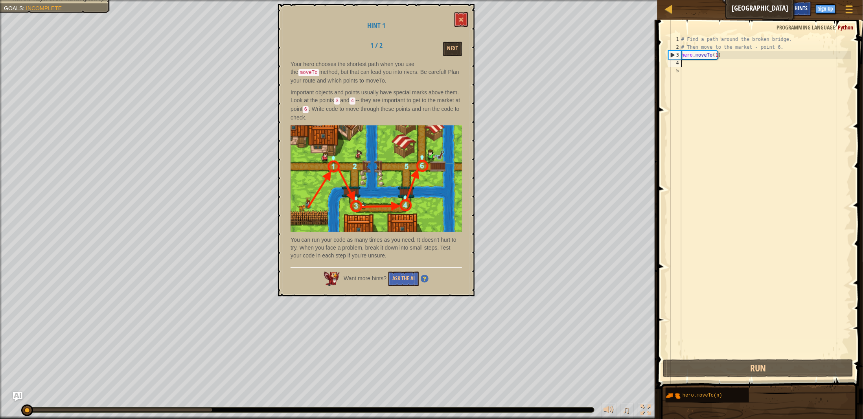
scroll to position [4, 0]
click at [457, 45] on button "Next" at bounding box center [452, 49] width 19 height 15
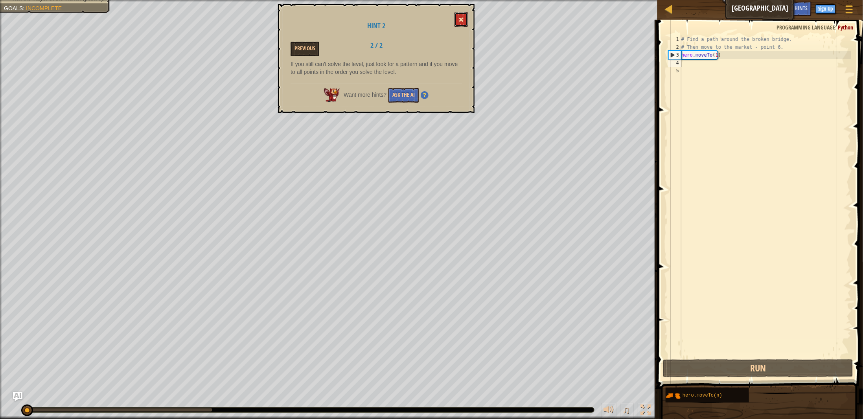
click at [460, 18] on span at bounding box center [461, 20] width 6 height 6
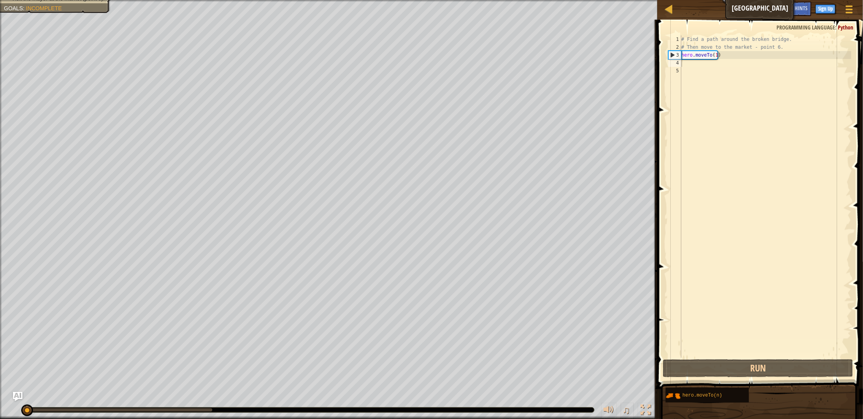
click at [690, 66] on div "# Find a path around the broken bridge. # Then move to the market - point 6. he…" at bounding box center [765, 204] width 171 height 338
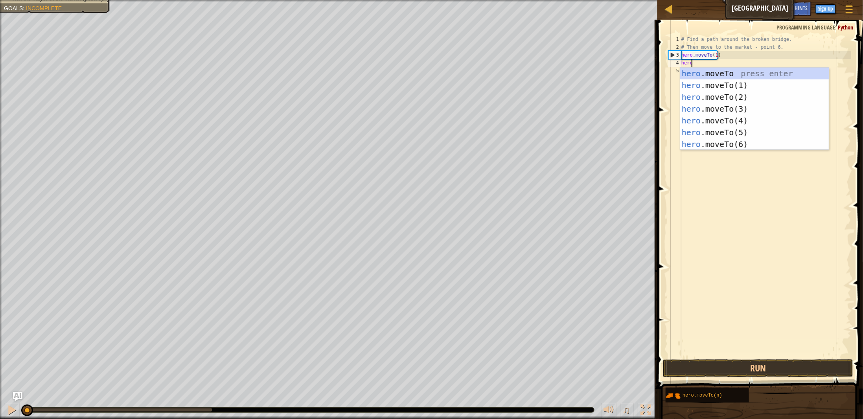
scroll to position [4, 0]
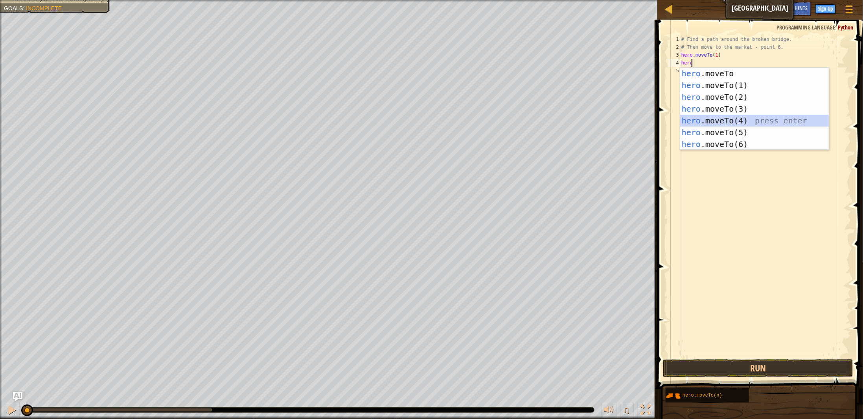
click at [699, 121] on div "hero .moveTo press enter hero .moveTo(1) press enter hero .moveTo(2) press ente…" at bounding box center [754, 121] width 149 height 106
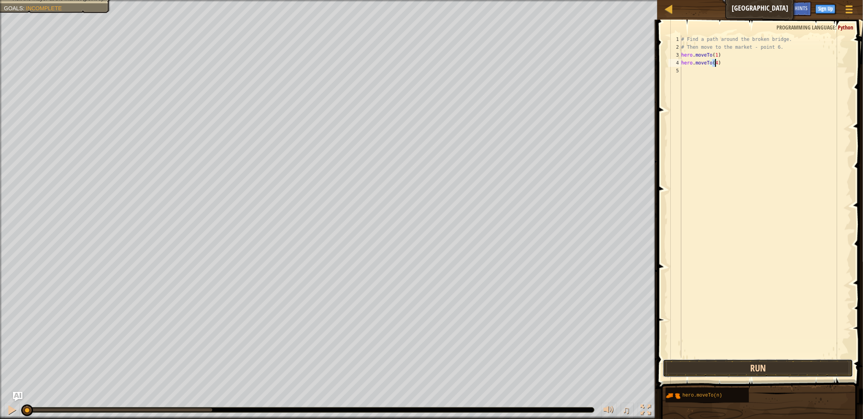
click at [745, 368] on button "Run" at bounding box center [758, 368] width 190 height 18
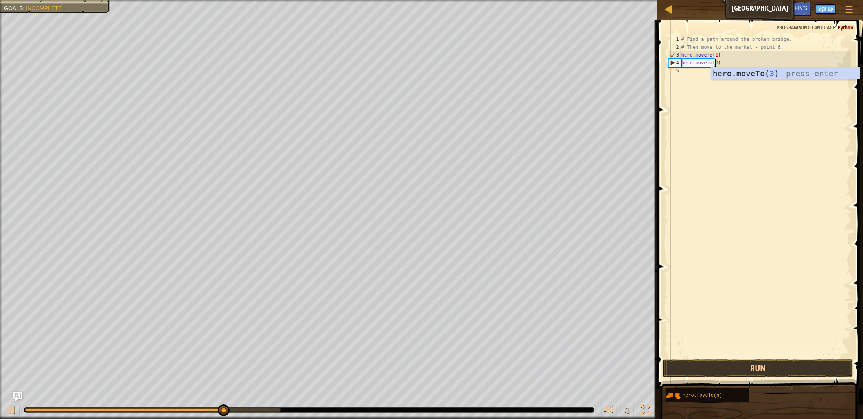
scroll to position [4, 2]
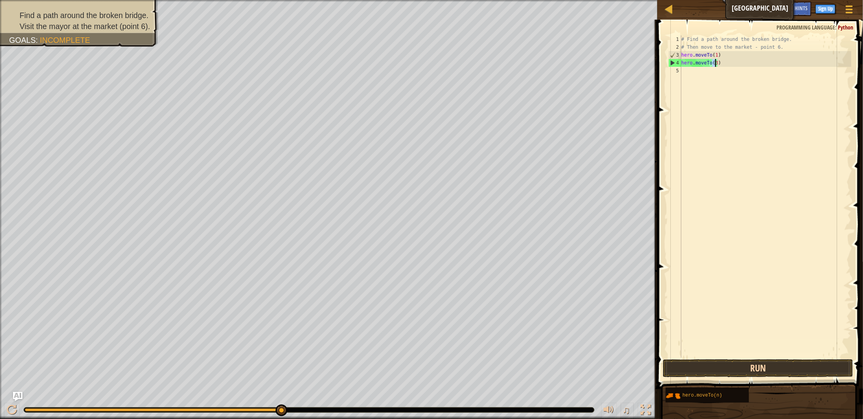
type textarea "hero.moveTo(3)"
click at [737, 363] on button "Run" at bounding box center [758, 368] width 190 height 18
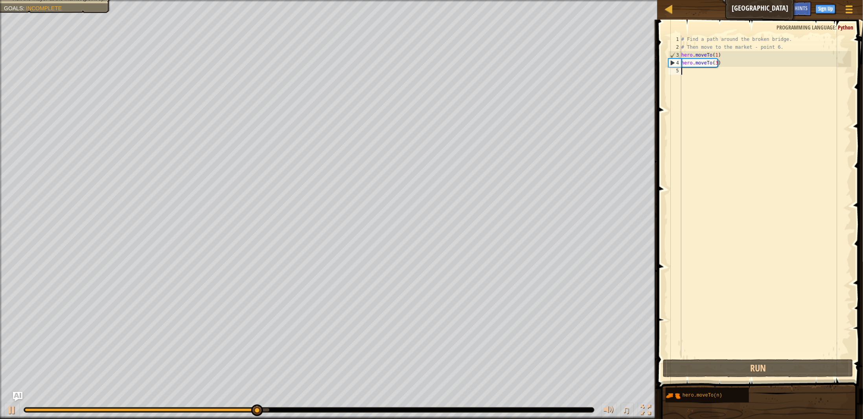
click at [694, 70] on div "# Find a path around the broken bridge. # Then move to the market - point 6. he…" at bounding box center [765, 204] width 171 height 338
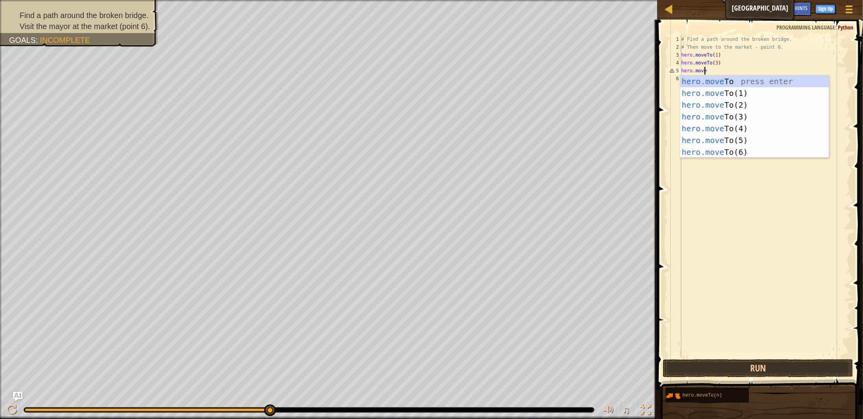
scroll to position [4, 2]
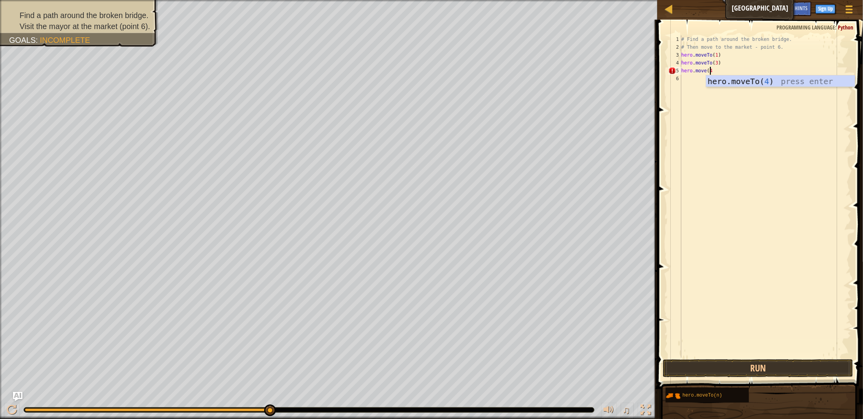
type textarea "hero.move(4)"
click at [705, 70] on div "# Find a path around the broken bridge. # Then move to the market - point 6. he…" at bounding box center [765, 204] width 171 height 338
type textarea "[DOMAIN_NAME](4)"
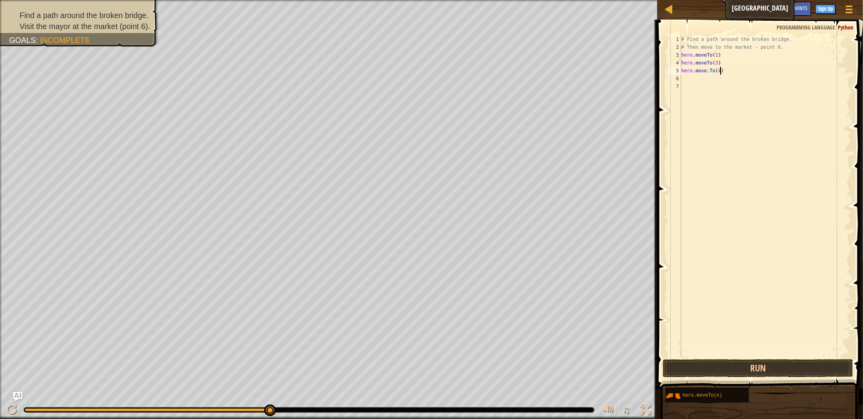
click at [732, 74] on div "# Find a path around the broken bridge. # Then move to the market - point 6. he…" at bounding box center [765, 204] width 171 height 338
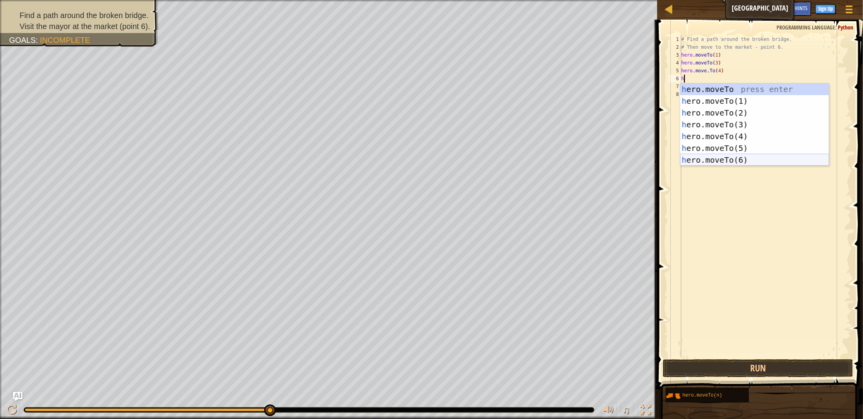
click at [703, 156] on div "h ero.moveTo press enter h ero.moveTo(1) press enter h ero.moveTo(2) press ente…" at bounding box center [754, 136] width 149 height 106
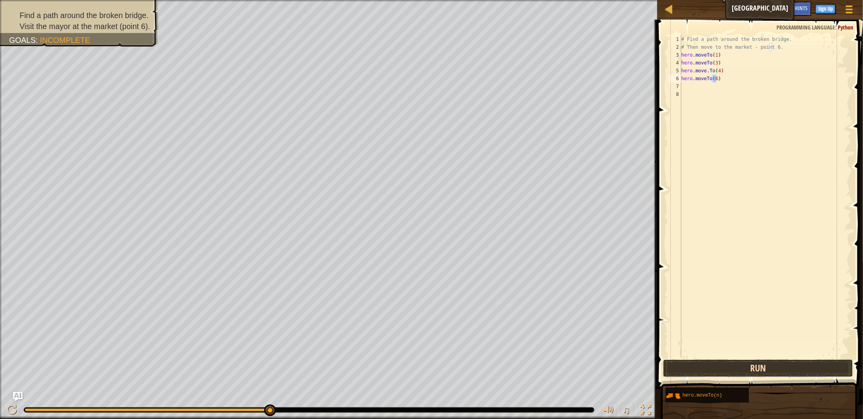
click at [749, 366] on button "Run" at bounding box center [758, 368] width 190 height 18
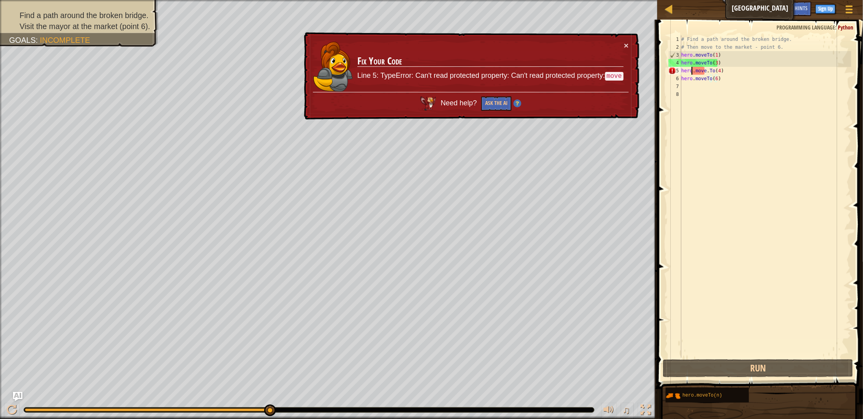
click at [691, 73] on div "# Find a path around the broken bridge. # Then move to the market - point 6. he…" at bounding box center [765, 204] width 171 height 338
click at [728, 73] on div "# Find a path around the broken bridge. # Then move to the market - point 6. he…" at bounding box center [765, 204] width 171 height 338
click at [720, 57] on div "# Find a path around the broken bridge. # Then move to the market - point 6. he…" at bounding box center [765, 204] width 171 height 338
type textarea "hero.moveTo(1)"
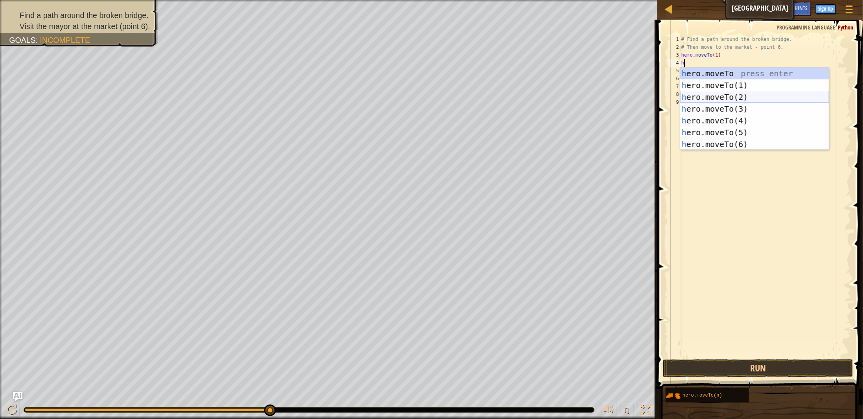
click at [701, 96] on div "h ero.moveTo press enter h ero.moveTo(1) press enter h ero.moveTo(2) press ente…" at bounding box center [754, 121] width 149 height 106
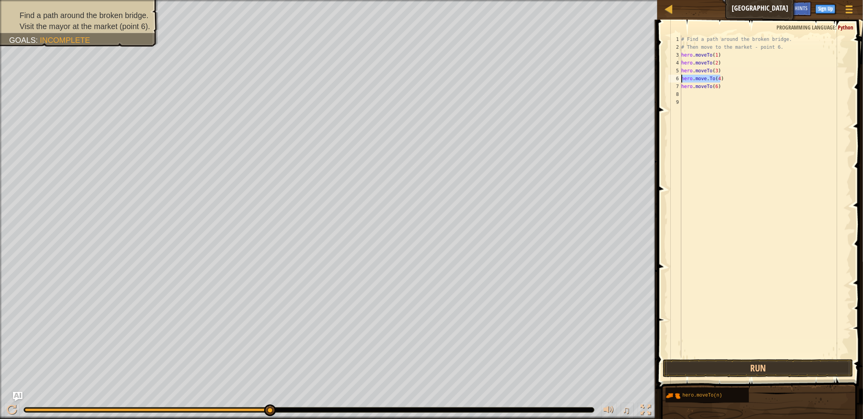
click at [617, 79] on div "Map Broken Bridge Game Menu Done Sign Up Hints Ask AI 1 ההההההההההההההההההההההה…" at bounding box center [431, 209] width 863 height 419
type textarea "[DOMAIN_NAME](4)"
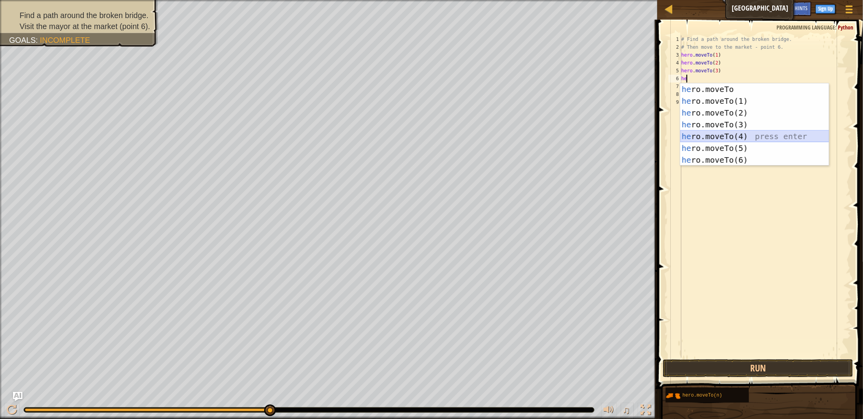
click at [698, 136] on div "he ro.moveTo press enter he ro.moveTo(1) press enter he ro.moveTo(2) press ente…" at bounding box center [754, 136] width 149 height 106
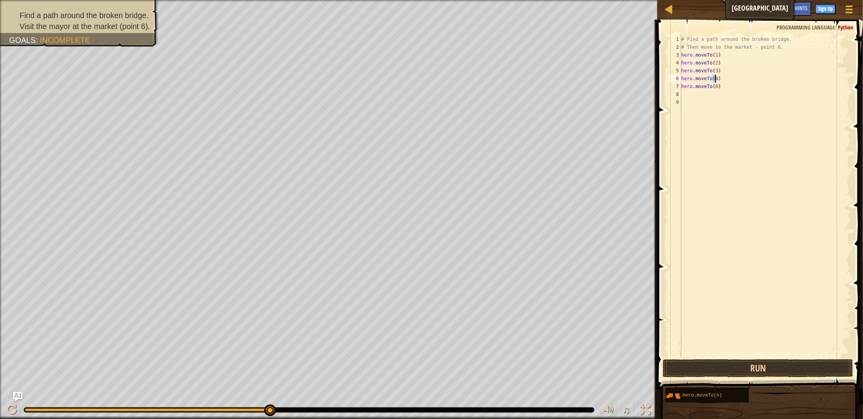
click at [713, 86] on div "# Find a path around the broken bridge. # Then move to the market - point 6. he…" at bounding box center [765, 204] width 171 height 338
type textarea "hero.moveTo(5)"
click at [722, 86] on div "# Find a path around the broken bridge. # Then move to the market - point 6. he…" at bounding box center [765, 204] width 171 height 338
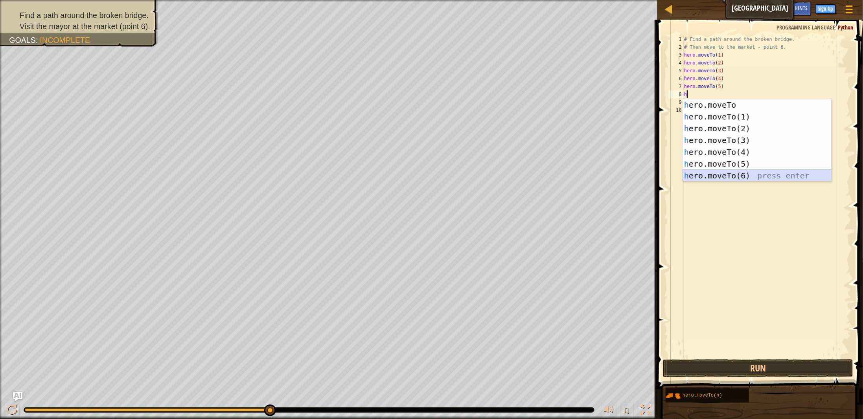
click at [712, 174] on div "h ero.moveTo press enter h ero.moveTo(1) press enter h ero.moveTo(2) press ente…" at bounding box center [757, 152] width 149 height 106
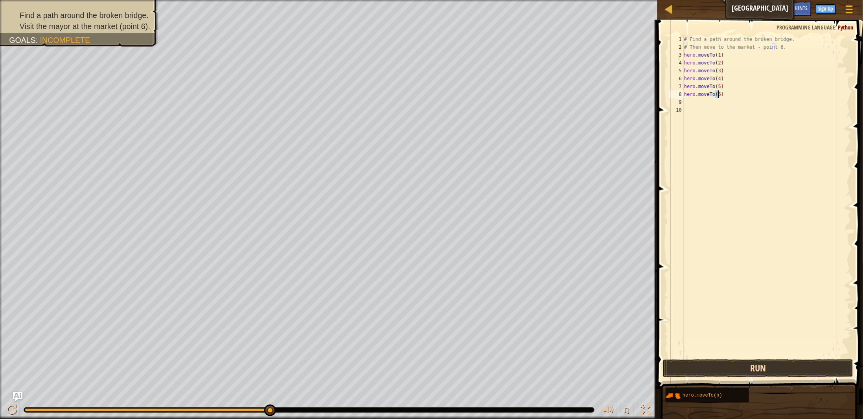
type textarea "hero.moveTo(6)"
click at [749, 369] on button "Run" at bounding box center [758, 368] width 190 height 18
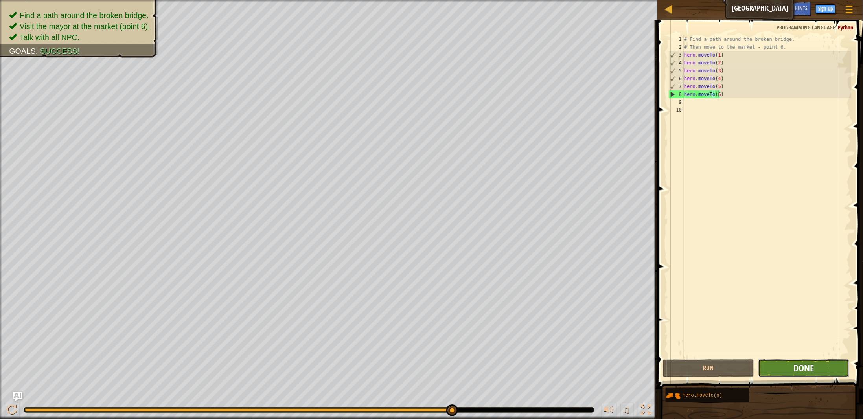
click at [800, 369] on span "Done" at bounding box center [803, 368] width 20 height 13
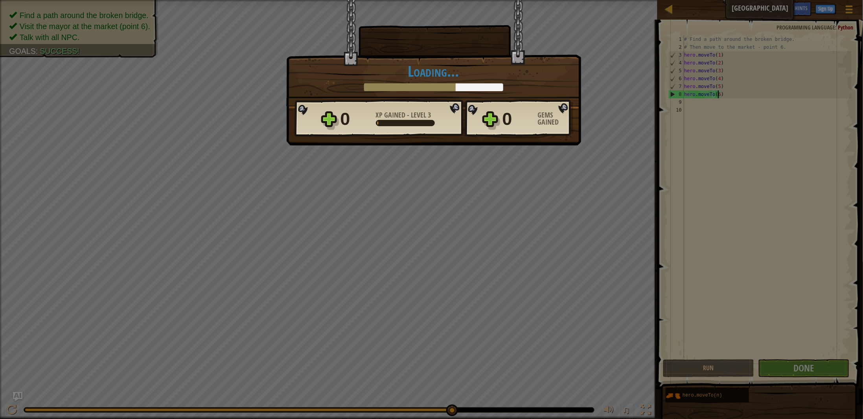
click at [797, 370] on div "× Bridges are like friendship that connect people. How fun was this level? Load…" at bounding box center [431, 209] width 863 height 419
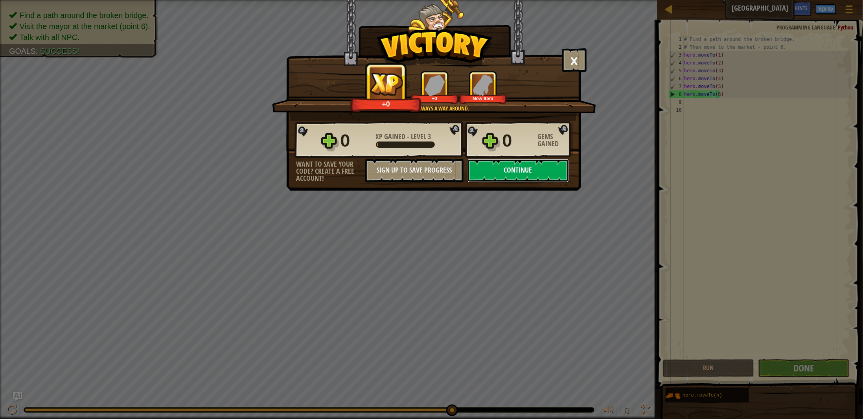
click at [499, 179] on button "Continue" at bounding box center [517, 171] width 101 height 24
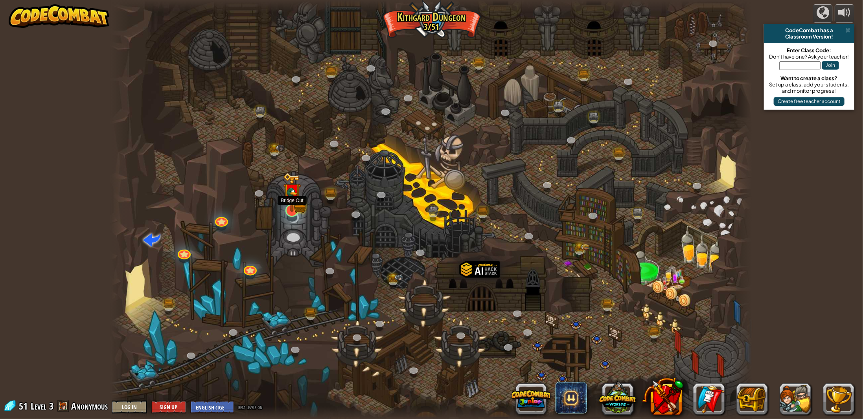
click at [296, 207] on img at bounding box center [292, 192] width 18 height 39
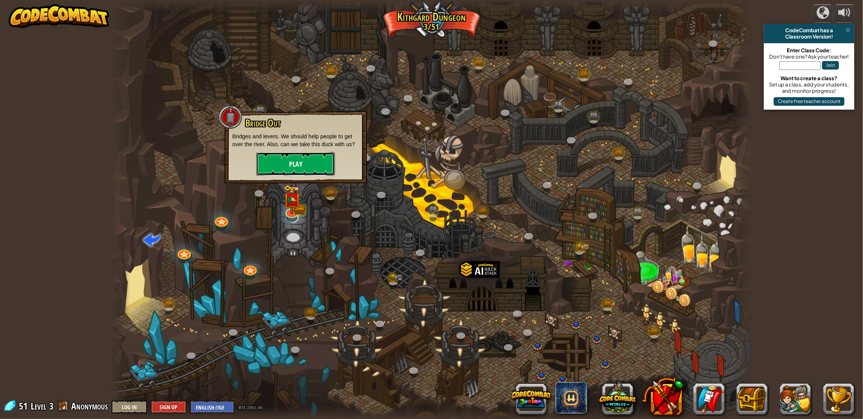
click at [292, 165] on button "Play" at bounding box center [295, 164] width 79 height 24
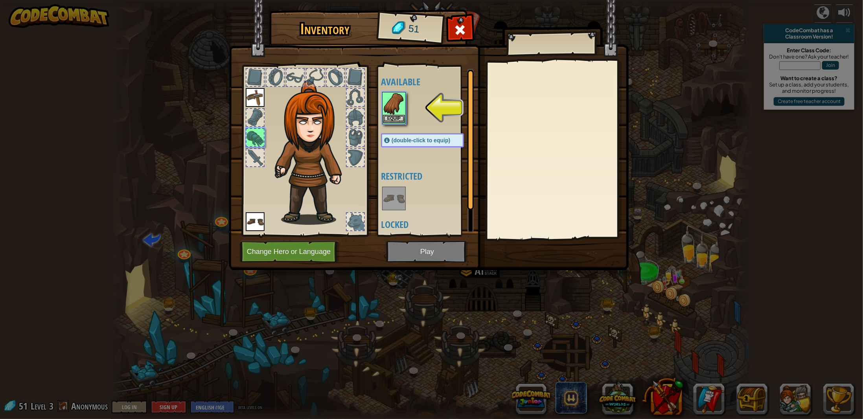
click at [392, 104] on img at bounding box center [394, 104] width 22 height 22
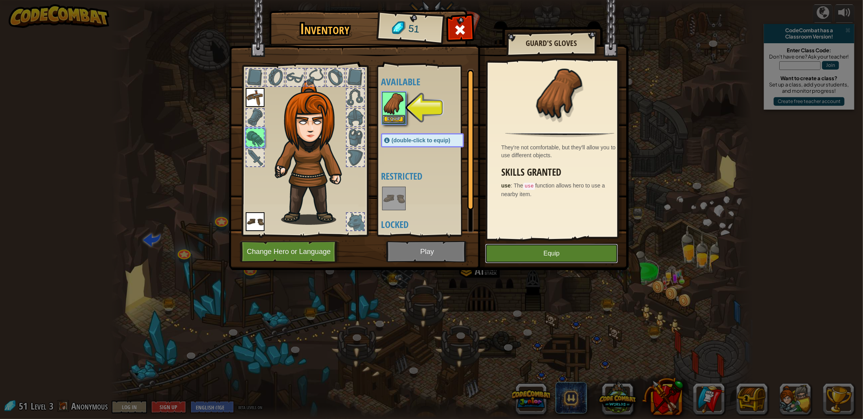
click at [541, 255] on button "Equip" at bounding box center [551, 254] width 133 height 20
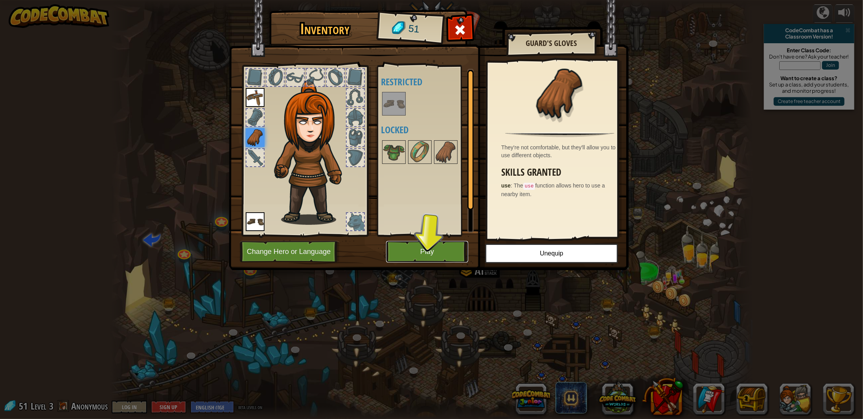
click at [427, 249] on button "Play" at bounding box center [427, 252] width 82 height 22
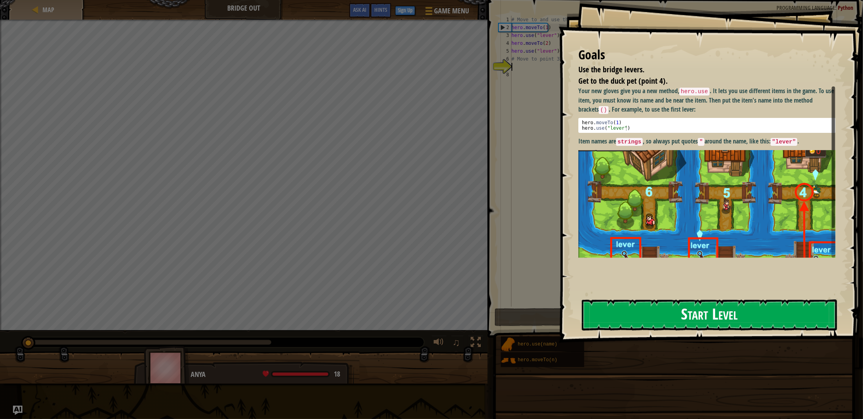
click at [692, 316] on button "Start Level" at bounding box center [709, 315] width 255 height 31
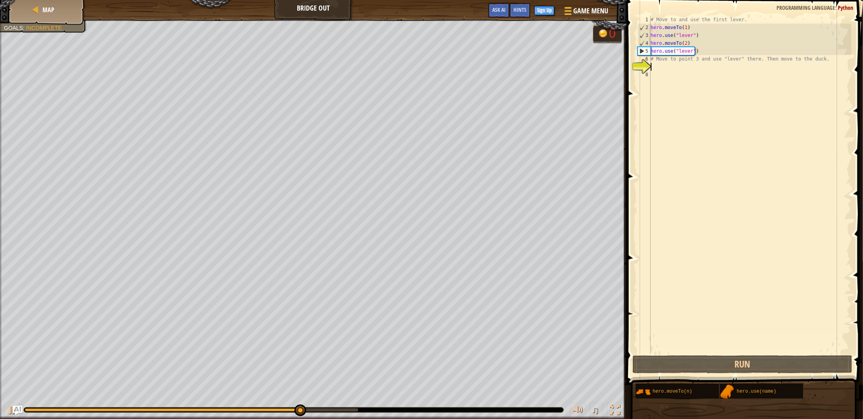
click at [664, 66] on div "# Move to and use the first lever. hero . moveTo ( 1 ) hero . use ( "lever" ) h…" at bounding box center [750, 193] width 202 height 354
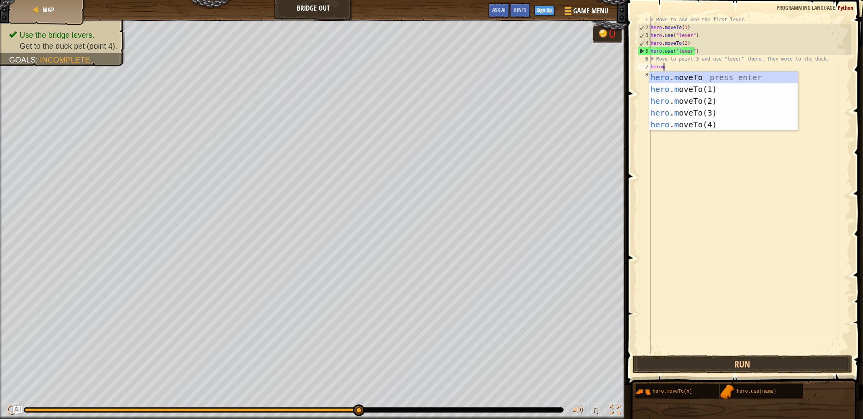
scroll to position [4, 0]
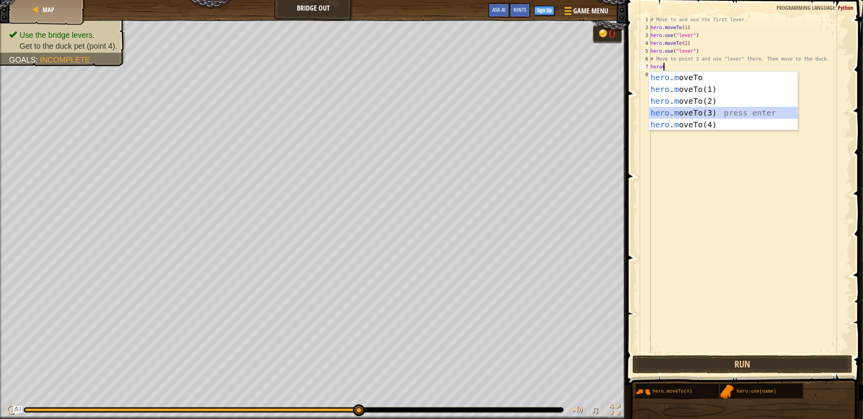
click at [674, 113] on div "hero . m oveTo press enter hero . m oveTo(1) press enter hero . m oveTo(2) pres…" at bounding box center [723, 113] width 149 height 83
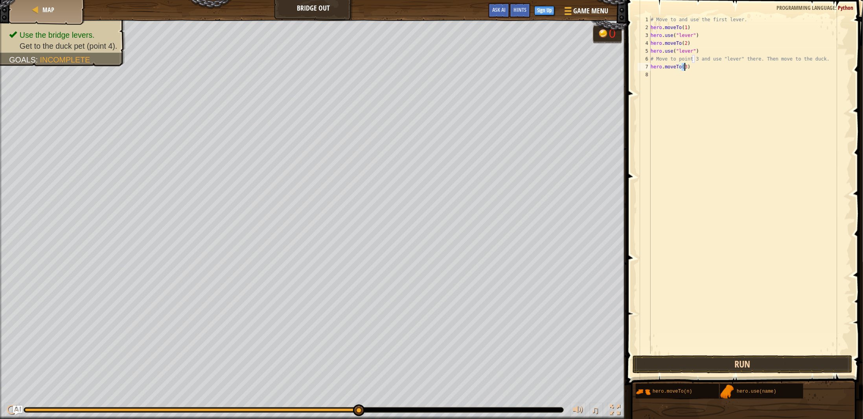
type textarea "hero.moveTo(3)"
click at [751, 364] on button "Run" at bounding box center [743, 364] width 220 height 18
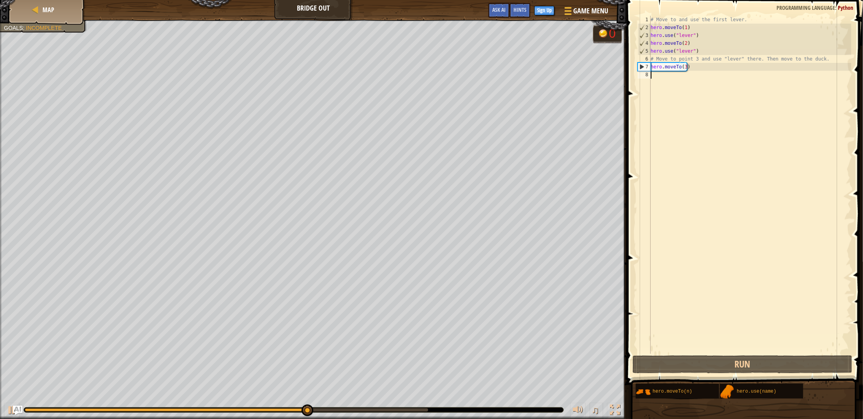
click at [670, 74] on div "# Move to and use the first lever. hero . moveTo ( 1 ) hero . use ( "lever" ) h…" at bounding box center [750, 193] width 202 height 354
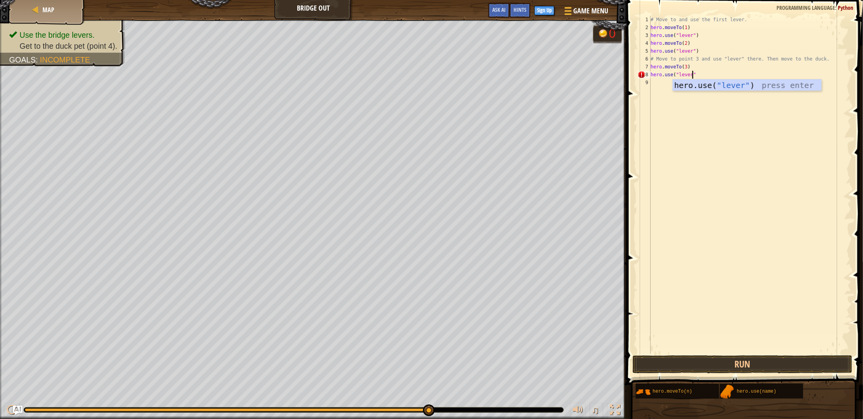
scroll to position [4, 3]
type textarea "hero.use("lever")"
click at [725, 367] on button "Run" at bounding box center [743, 364] width 220 height 18
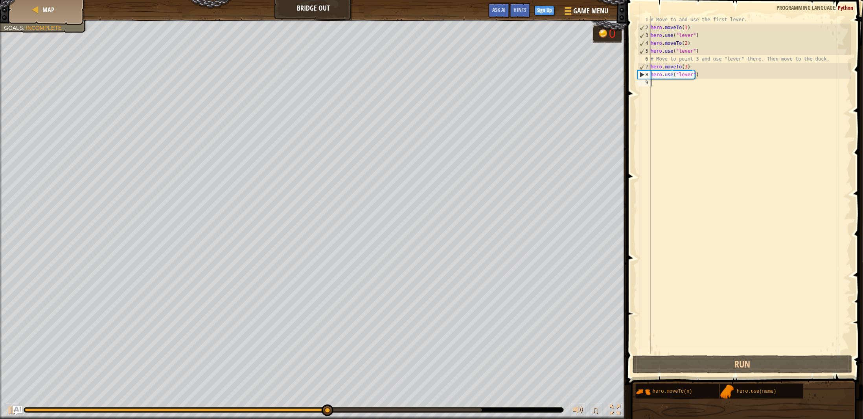
click at [664, 84] on div "# Move to and use the first lever. hero . moveTo ( 1 ) hero . use ( "lever" ) h…" at bounding box center [750, 193] width 202 height 354
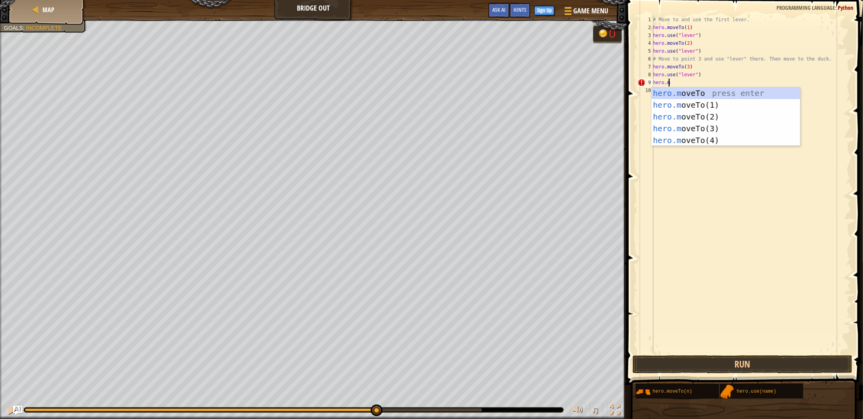
scroll to position [4, 1]
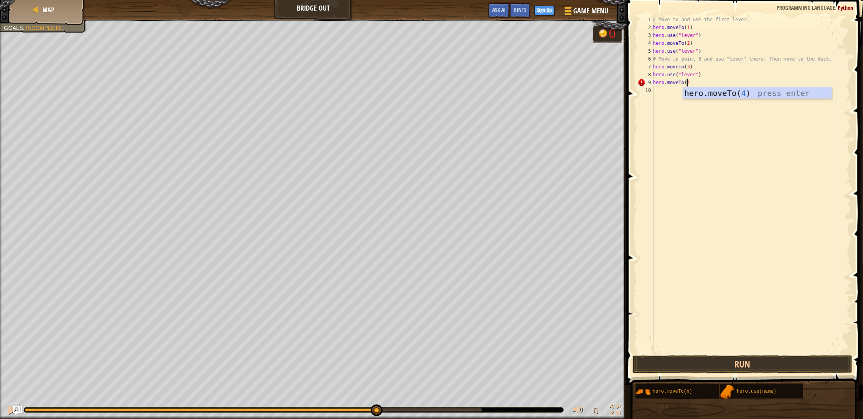
type textarea "hero.moveTo(4)"
click at [738, 367] on button "Run" at bounding box center [743, 364] width 220 height 18
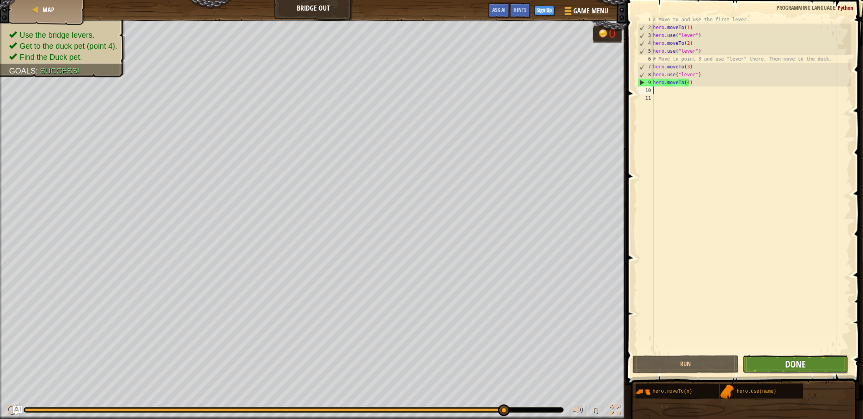
click at [788, 367] on span "Done" at bounding box center [795, 364] width 20 height 13
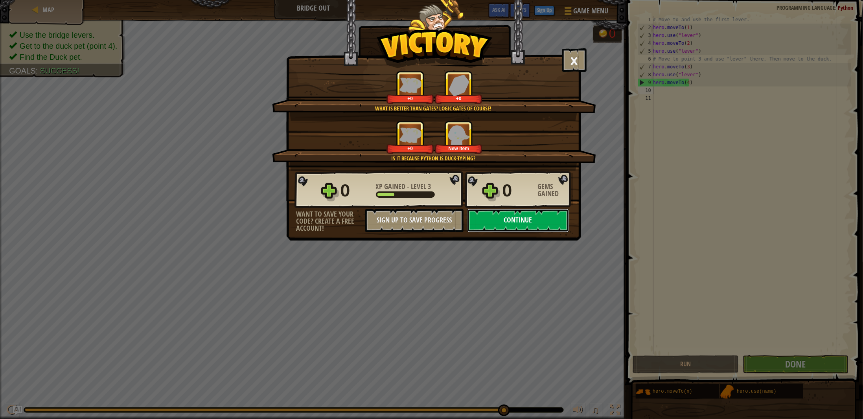
click at [514, 218] on button "Continue" at bounding box center [517, 221] width 101 height 24
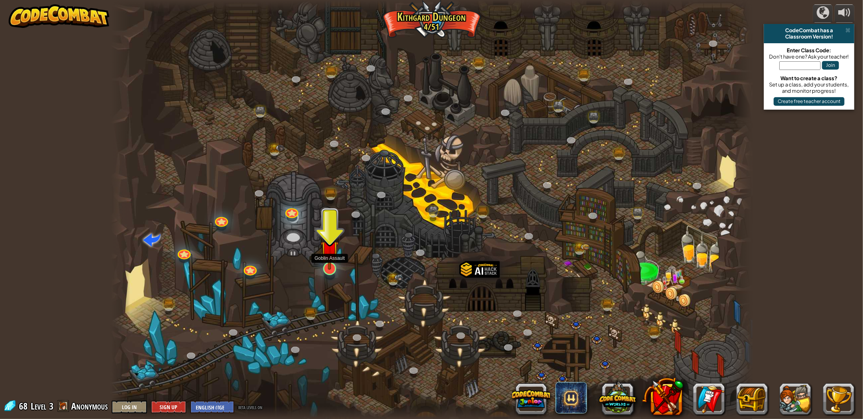
click at [331, 269] on img at bounding box center [330, 249] width 18 height 41
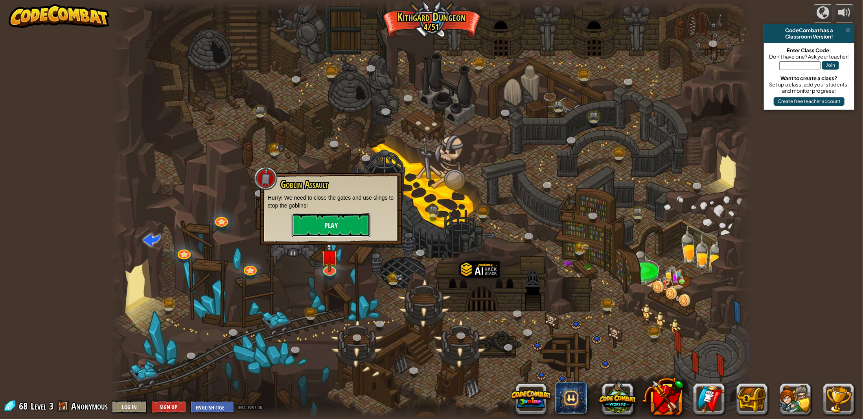
click at [329, 231] on button "Play" at bounding box center [331, 225] width 79 height 24
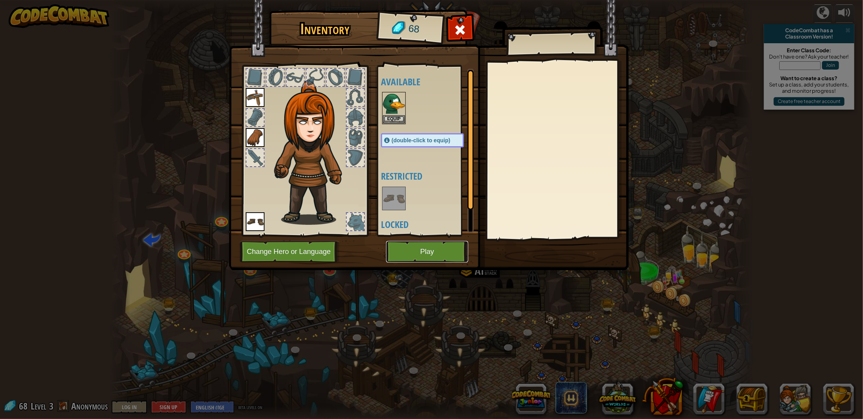
click at [422, 246] on button "Play" at bounding box center [427, 252] width 82 height 22
